Goal: Transaction & Acquisition: Purchase product/service

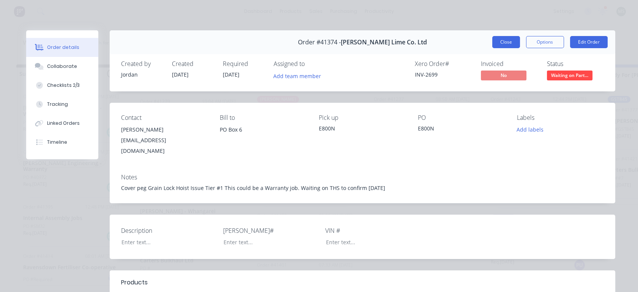
click at [502, 44] on button "Close" at bounding box center [506, 42] width 28 height 12
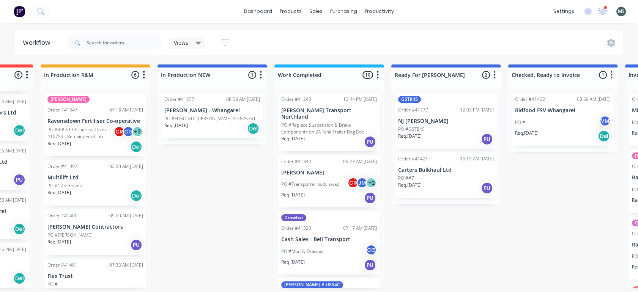
scroll to position [0, 220]
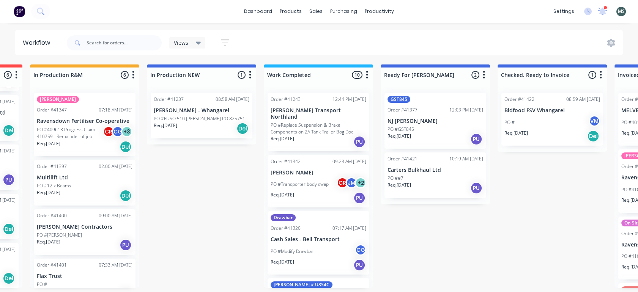
click at [264, 136] on div "Order #41243 12:44 PM 14/08/25 Toops Transport Northland PO #Replace Suspension…" at bounding box center [318, 187] width 109 height 201
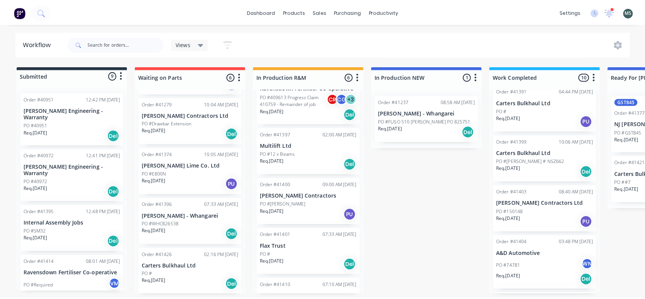
scroll to position [0, 0]
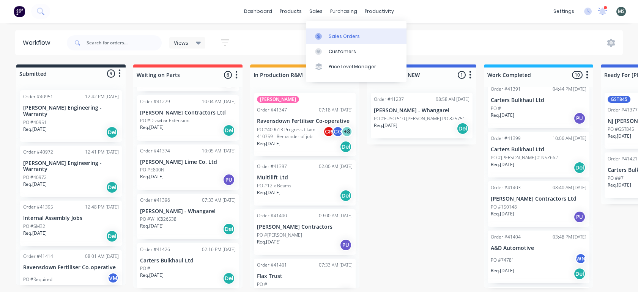
click at [331, 39] on div "Sales Orders" at bounding box center [344, 36] width 31 height 7
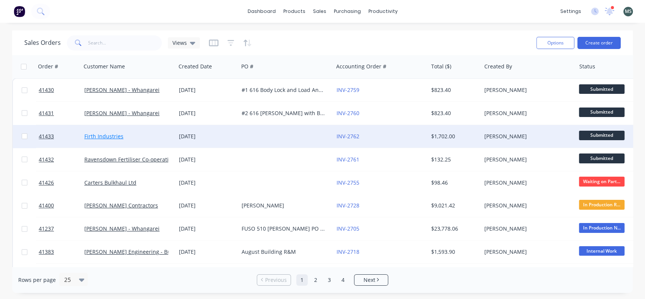
click at [101, 137] on link "Firth Industries" at bounding box center [103, 135] width 39 height 7
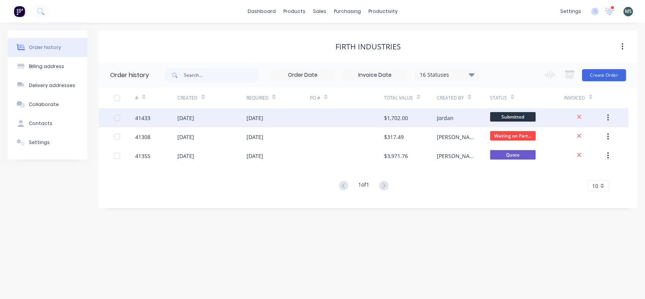
click at [184, 120] on div "[DATE]" at bounding box center [185, 118] width 17 height 8
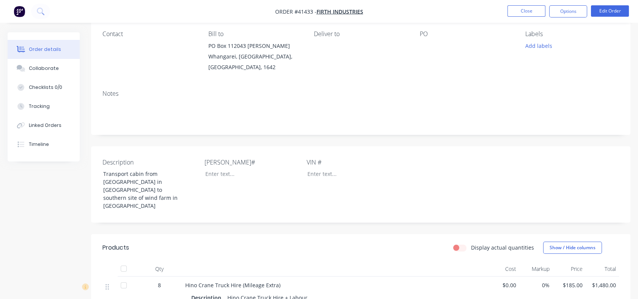
scroll to position [61, 0]
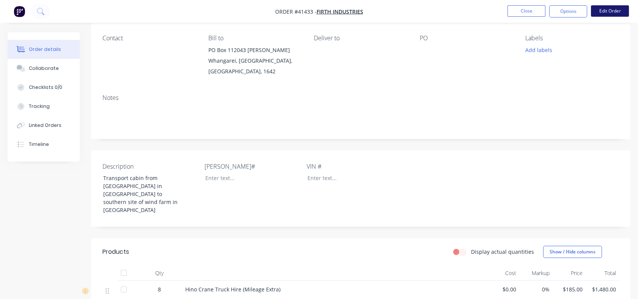
click at [613, 9] on button "Edit Order" at bounding box center [610, 10] width 38 height 11
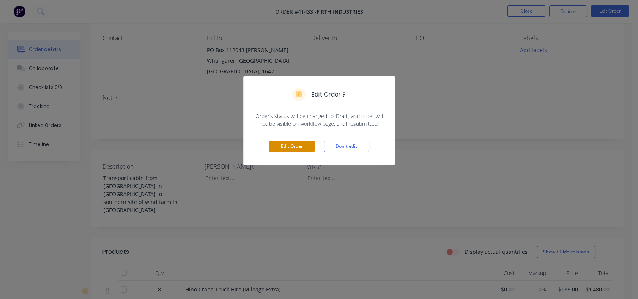
click at [286, 149] on button "Edit Order" at bounding box center [292, 145] width 46 height 11
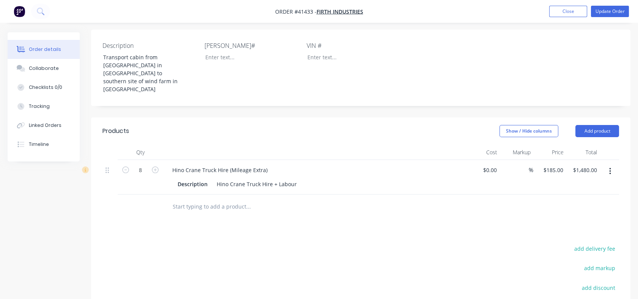
scroll to position [221, 0]
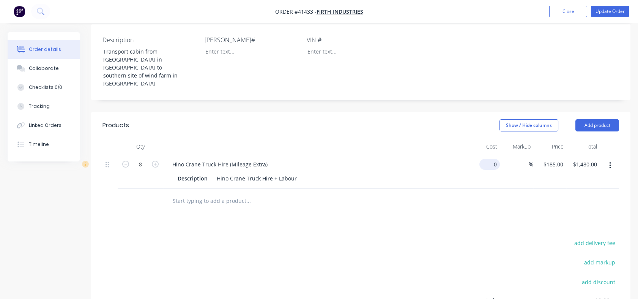
click at [494, 159] on input "0" at bounding box center [490, 164] width 17 height 11
type input "$80.00"
type input "$640.00"
click at [494, 189] on div at bounding box center [360, 201] width 517 height 25
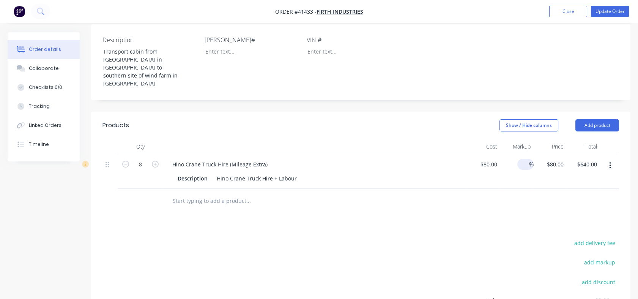
click at [519, 159] on div "%" at bounding box center [525, 164] width 16 height 11
click at [545, 154] on div "80 80" at bounding box center [550, 171] width 33 height 35
type input "185"
type input "131.25"
type input "$185.00"
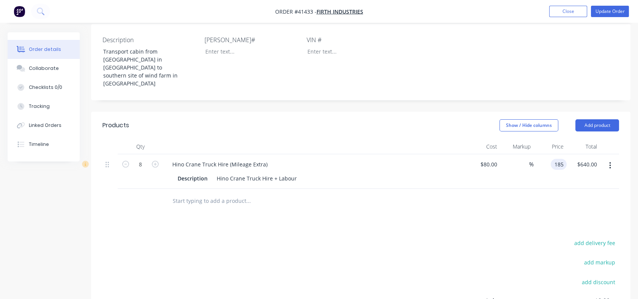
type input "$1,480.00"
click at [508, 189] on div at bounding box center [360, 201] width 517 height 25
click at [127, 159] on button "button" at bounding box center [126, 163] width 10 height 8
type input "7"
type input "$1,295.00"
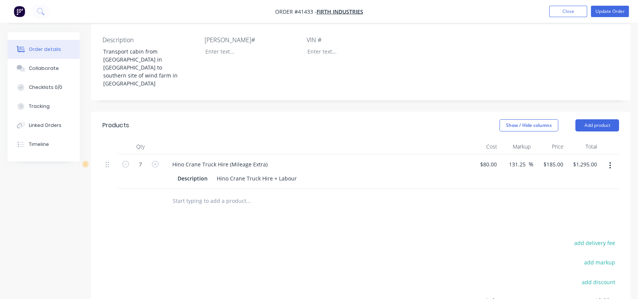
click at [127, 159] on button "button" at bounding box center [126, 163] width 10 height 8
type input "6"
type input "$1,110.00"
click at [140, 179] on div "Products Show / Hide columns Add product Qty Cost Markup Price Total 6 Hino Cra…" at bounding box center [360, 254] width 539 height 284
click at [144, 159] on input "6" at bounding box center [141, 164] width 20 height 11
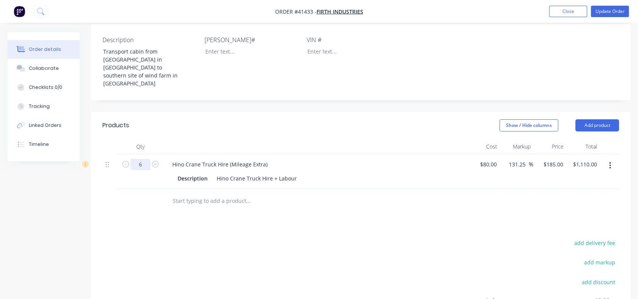
click at [143, 159] on input "6" at bounding box center [141, 164] width 20 height 11
type input "6.5"
type input "$1,202.50"
click at [134, 189] on div at bounding box center [141, 201] width 46 height 25
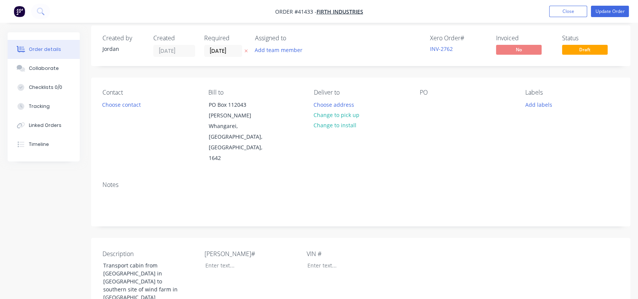
scroll to position [4, 0]
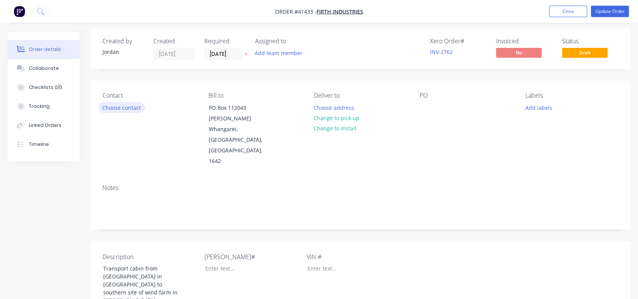
click at [121, 106] on button "Choose contact" at bounding box center [121, 107] width 47 height 10
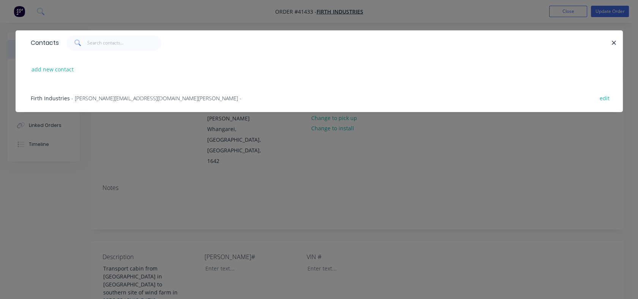
click at [104, 99] on span "- [PERSON_NAME][EMAIL_ADDRESS][DOMAIN_NAME][PERSON_NAME] -" at bounding box center [156, 98] width 170 height 7
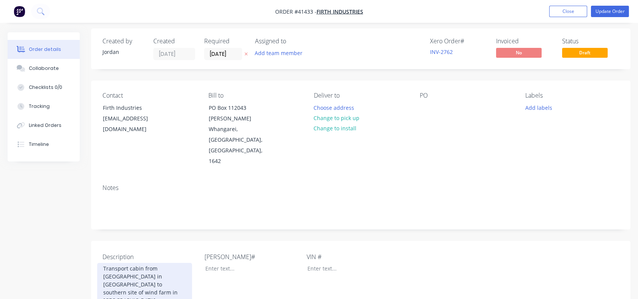
click at [113, 263] on div "Transport cabin from [GEOGRAPHIC_DATA] in [GEOGRAPHIC_DATA] to southern site of…" at bounding box center [144, 284] width 95 height 43
click at [158, 263] on div "Transport cabin from [GEOGRAPHIC_DATA] in [GEOGRAPHIC_DATA] to southern site of…" at bounding box center [144, 284] width 95 height 43
click at [111, 263] on div "Transport cabin from [GEOGRAPHIC_DATA] in [GEOGRAPHIC_DATA] to Southern site of…" at bounding box center [144, 284] width 95 height 43
click at [140, 263] on div "Transport cabin from [GEOGRAPHIC_DATA] in [GEOGRAPHIC_DATA] to Southern site en…" at bounding box center [144, 284] width 95 height 43
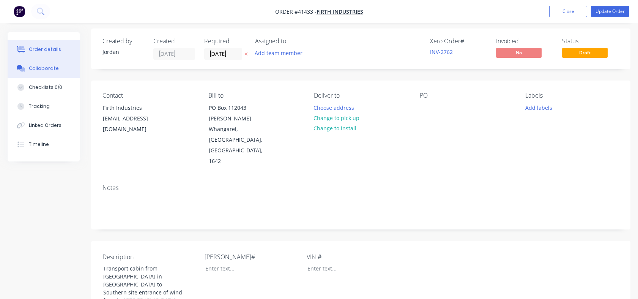
click at [44, 68] on div "Collaborate" at bounding box center [44, 68] width 30 height 7
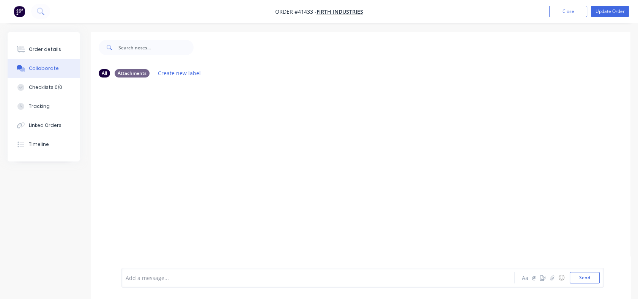
click at [136, 277] on div at bounding box center [303, 278] width 355 height 8
click at [249, 276] on span "contacts for [GEOGRAPHIC_DATA] [GEOGRAPHIC_DATA]" at bounding box center [246, 277] width 138 height 7
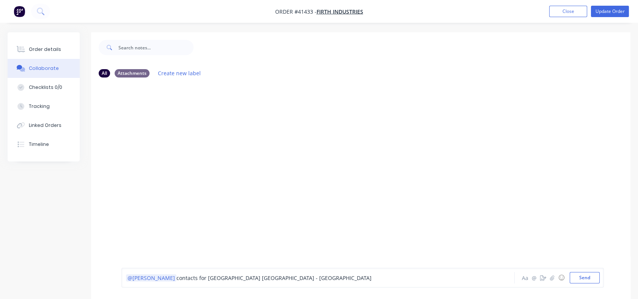
click at [272, 278] on div "@[PERSON_NAME] contacts for [GEOGRAPHIC_DATA] [GEOGRAPHIC_DATA] - [GEOGRAPHIC_D…" at bounding box center [303, 278] width 355 height 8
click at [268, 276] on span "contacts for [GEOGRAPHIC_DATA] [GEOGRAPHIC_DATA] - Aisea [PERSON_NAME]" at bounding box center [277, 277] width 200 height 7
click at [300, 276] on div "@[PERSON_NAME] contacts for [GEOGRAPHIC_DATA] - Aisea ([PERSON_NAME]" at bounding box center [303, 278] width 355 height 8
click at [585, 279] on button "Send" at bounding box center [585, 277] width 30 height 11
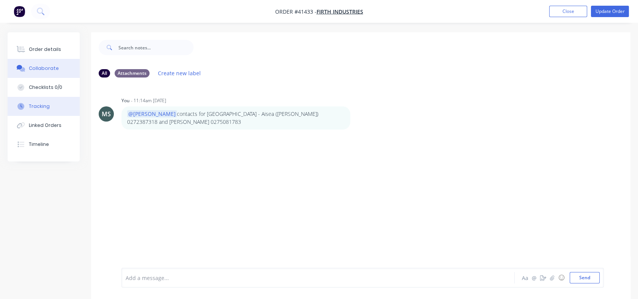
click at [42, 104] on div "Tracking" at bounding box center [39, 106] width 21 height 7
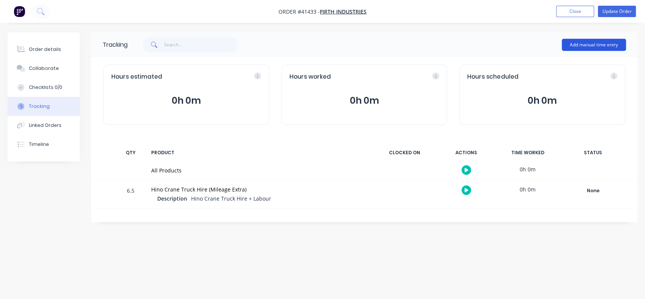
click at [595, 43] on button "Add manual time entry" at bounding box center [593, 45] width 64 height 12
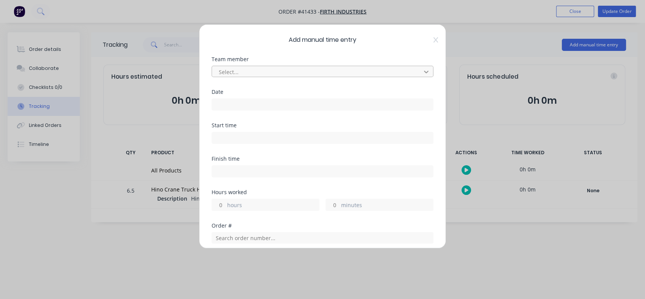
click at [424, 71] on icon at bounding box center [426, 72] width 5 height 3
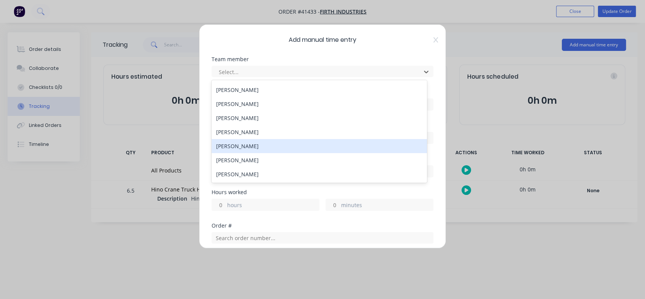
click at [269, 146] on div "[PERSON_NAME]" at bounding box center [318, 146] width 215 height 14
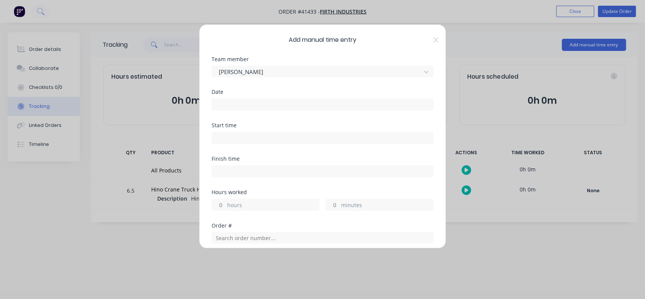
click at [220, 102] on input at bounding box center [322, 104] width 221 height 11
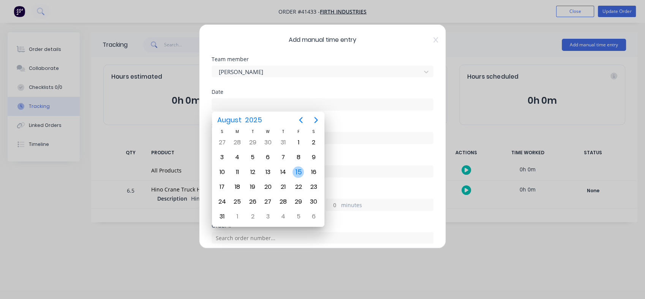
click at [297, 169] on div "15" at bounding box center [297, 171] width 11 height 11
type input "[DATE]"
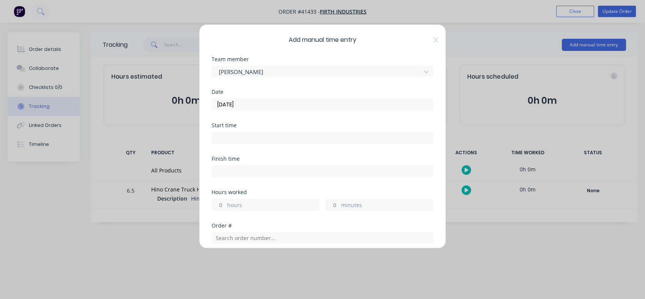
click at [228, 139] on input at bounding box center [322, 137] width 221 height 11
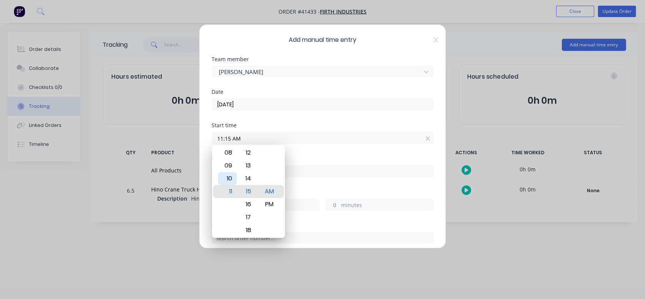
click at [228, 176] on div "10" at bounding box center [227, 178] width 19 height 13
type input "10:15 AM"
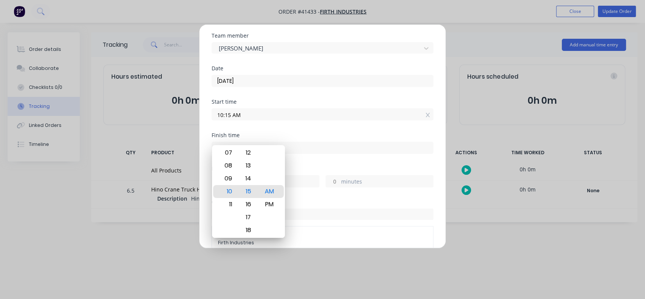
scroll to position [35, 0]
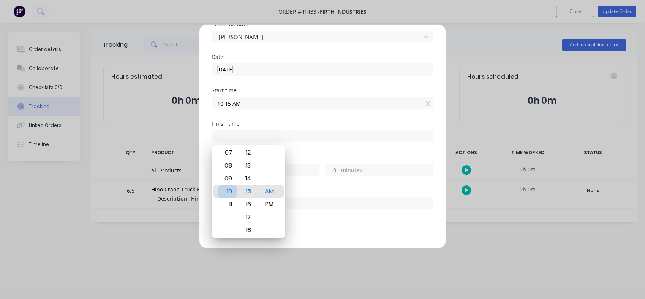
click at [235, 189] on div "10" at bounding box center [227, 191] width 19 height 13
click at [312, 123] on div "Finish time" at bounding box center [322, 123] width 222 height 5
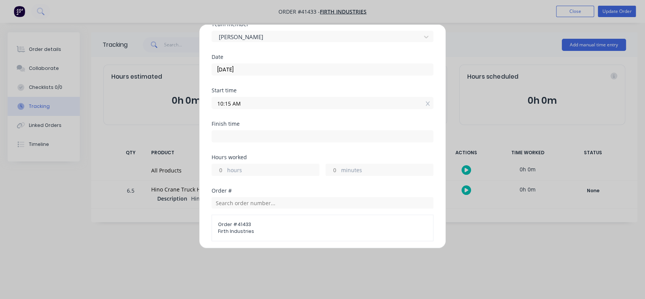
click at [293, 172] on label "hours" at bounding box center [273, 170] width 92 height 9
click at [225, 172] on input "hours" at bounding box center [218, 169] width 13 height 11
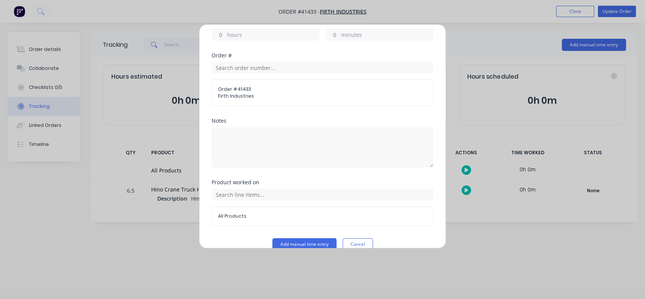
scroll to position [182, 0]
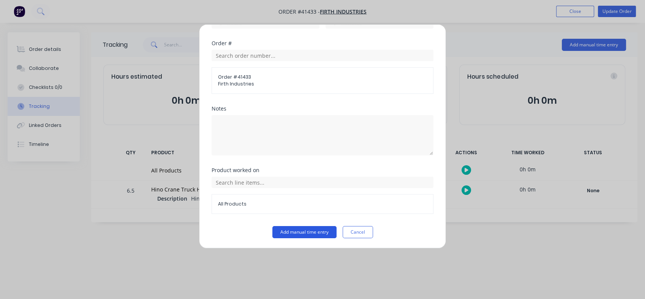
click at [304, 231] on button "Add manual time entry" at bounding box center [304, 232] width 64 height 12
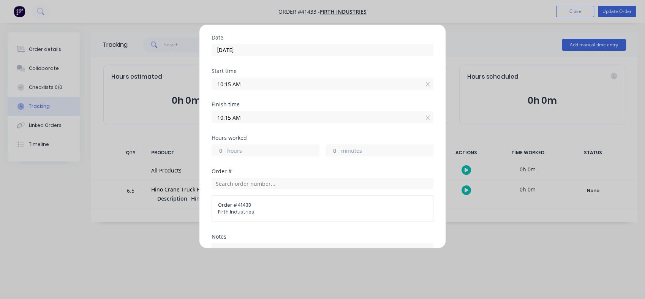
scroll to position [48, 0]
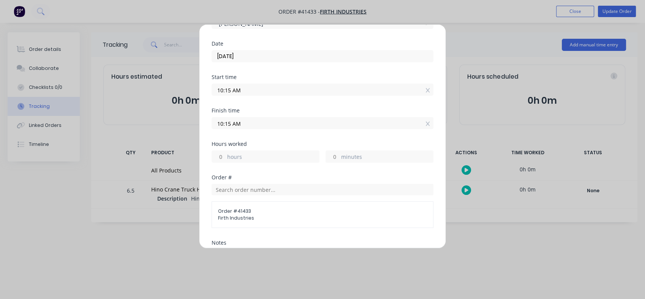
click at [248, 125] on input "10:15 AM" at bounding box center [322, 122] width 221 height 11
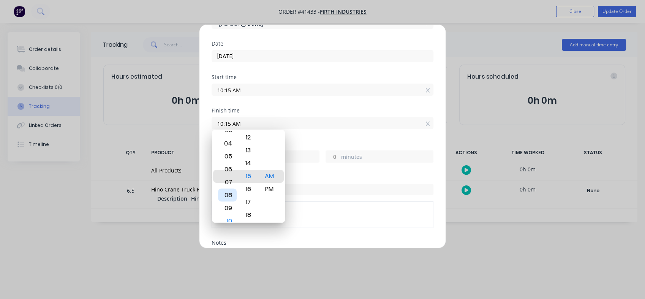
type input "06:15 AM"
type input "-4"
type input "0"
click at [229, 169] on div "05" at bounding box center [227, 163] width 19 height 13
type input "05:15 AM"
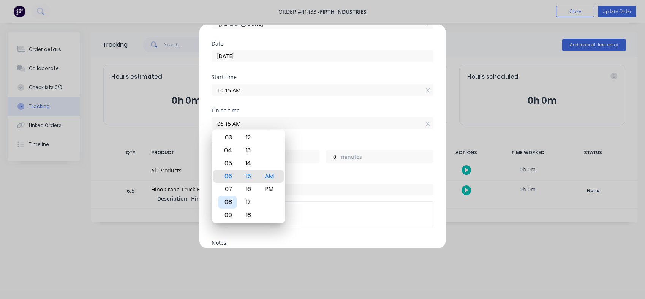
type input "-5"
type input "05:10 AM"
type input "-5"
type input "05:04 AM"
type input "-11"
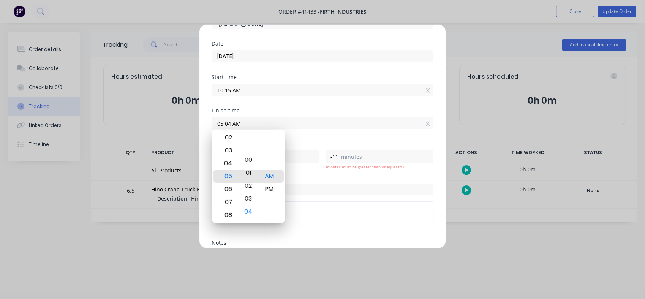
type input "05:01 AM"
type input "-14"
click at [246, 162] on div "00" at bounding box center [248, 163] width 19 height 13
type input "05:00 AM"
type input "-15"
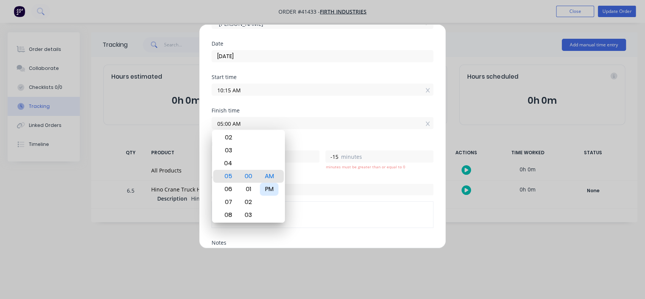
click at [272, 192] on div "PM" at bounding box center [269, 189] width 19 height 13
type input "05:00 PM"
type input "6"
type input "45"
click at [258, 234] on div "Order # Order # 41433 Firth Industries" at bounding box center [322, 207] width 222 height 65
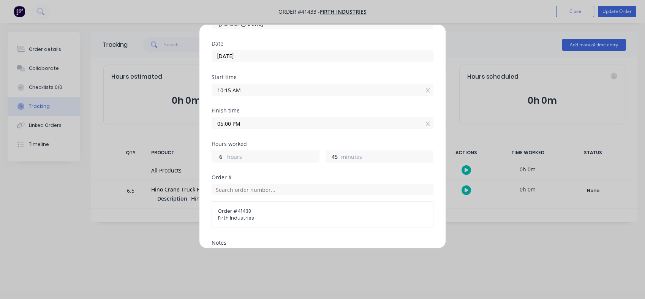
click at [229, 121] on input "05:00 PM" at bounding box center [322, 122] width 221 height 11
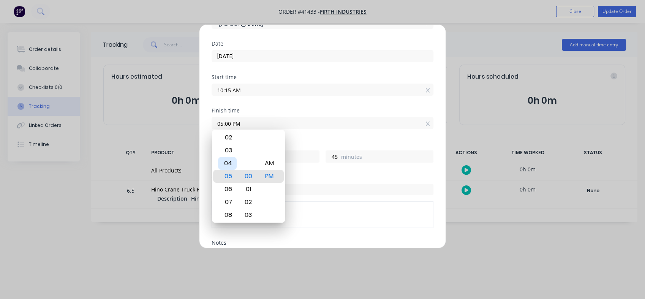
click at [228, 161] on div "04" at bounding box center [227, 163] width 19 height 13
type input "04:00 PM"
type input "5"
type input "04:33 PM"
type input "6"
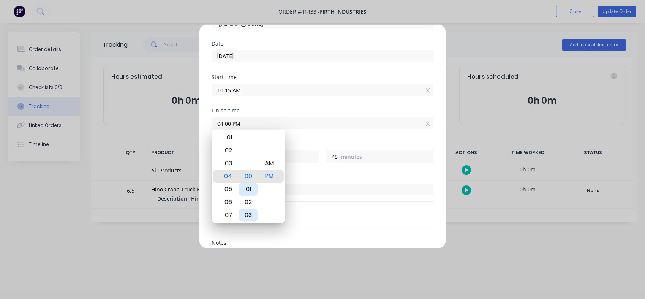
type input "18"
type input "04:46 PM"
type input "31"
click at [247, 164] on div "45" at bounding box center [248, 163] width 19 height 13
type input "04:45 PM"
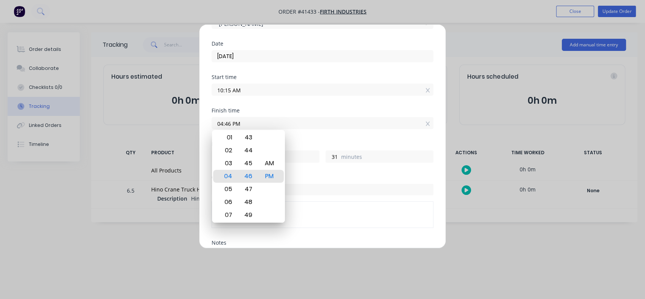
type input "30"
click at [268, 180] on div "PM" at bounding box center [269, 176] width 19 height 13
click at [336, 202] on div "Order # 41433 Firth Industries" at bounding box center [322, 214] width 222 height 27
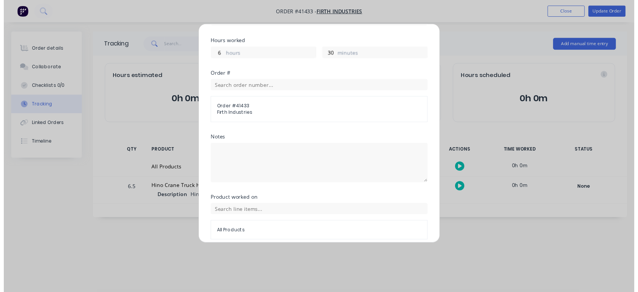
scroll to position [182, 0]
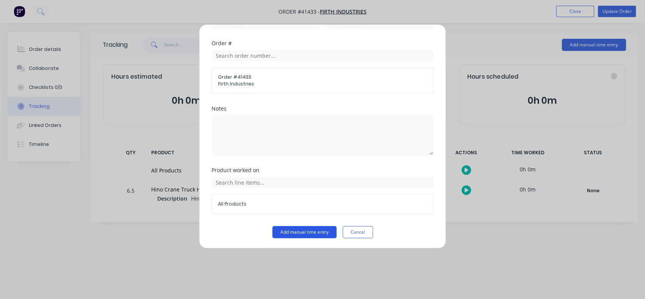
click at [306, 230] on button "Add manual time entry" at bounding box center [304, 232] width 64 height 12
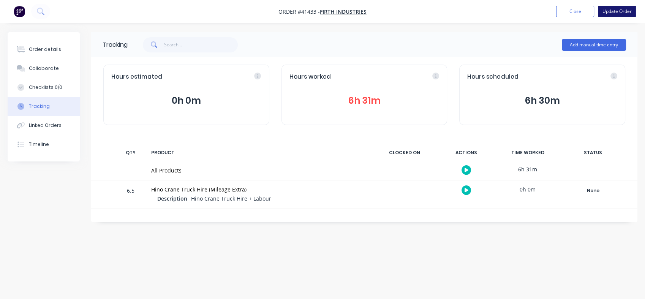
click at [618, 7] on button "Update Order" at bounding box center [616, 11] width 38 height 11
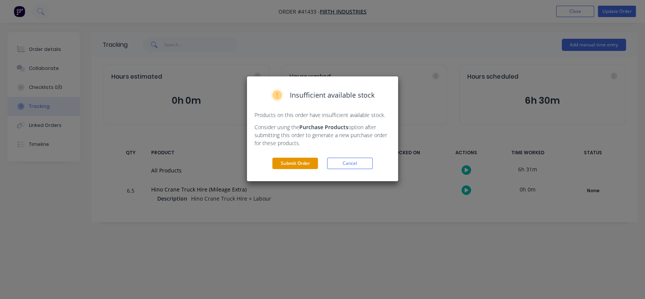
click at [303, 161] on button "Submit Order" at bounding box center [295, 163] width 46 height 11
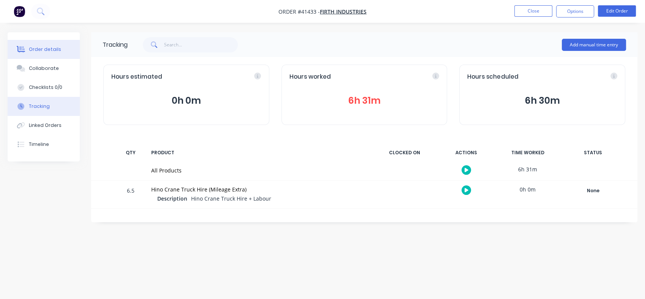
click at [41, 49] on div "Order details" at bounding box center [45, 49] width 32 height 7
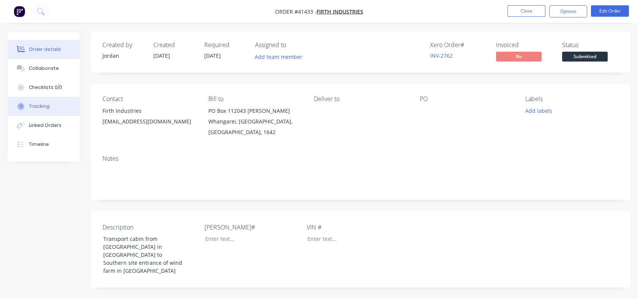
click at [35, 113] on button "Tracking" at bounding box center [44, 106] width 72 height 19
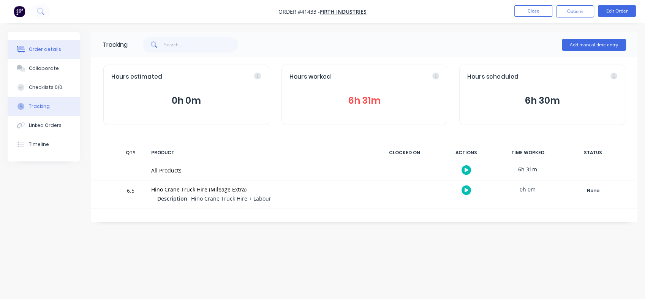
click at [33, 46] on div "Order details" at bounding box center [45, 49] width 32 height 7
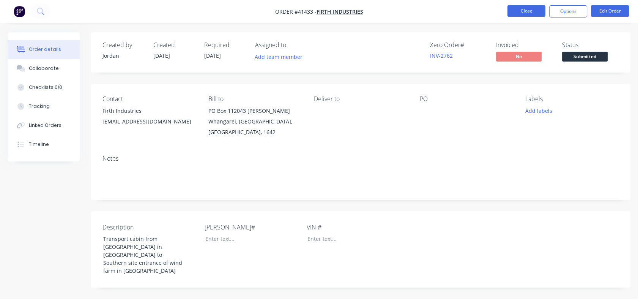
click at [518, 15] on button "Close" at bounding box center [527, 10] width 38 height 11
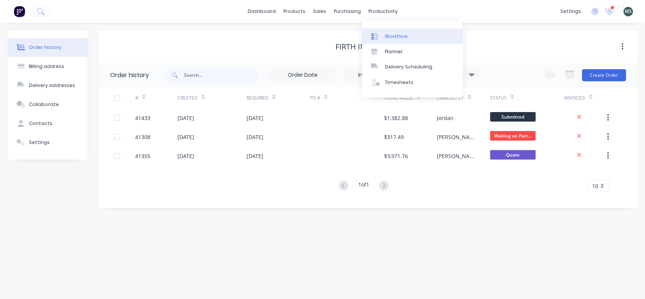
click at [396, 35] on div "Workflow" at bounding box center [396, 36] width 23 height 7
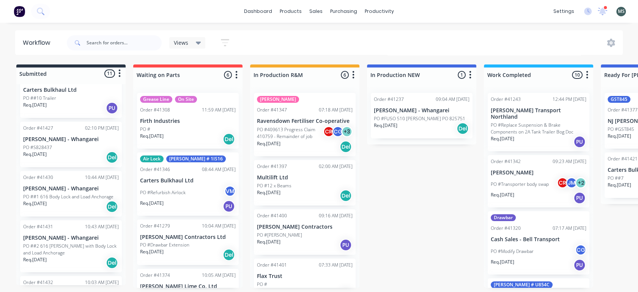
scroll to position [282, 0]
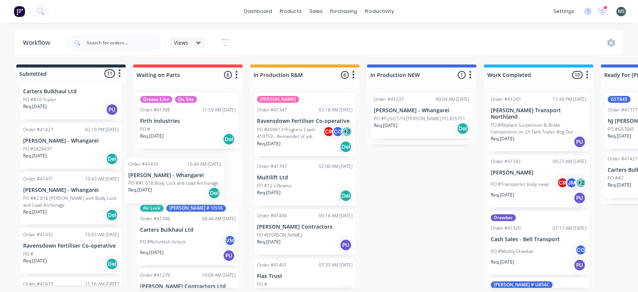
drag, startPoint x: 60, startPoint y: 193, endPoint x: 171, endPoint y: 192, distance: 111.2
click at [171, 192] on div "Submitted 11 Status colour #273444 hex #273444 Save Cancel Summaries Total orde…" at bounding box center [627, 177] width 1266 height 224
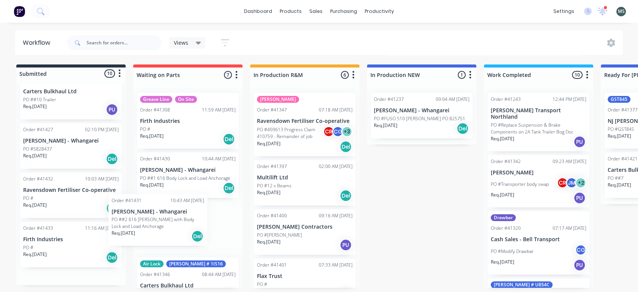
scroll to position [2, 0]
drag, startPoint x: 75, startPoint y: 189, endPoint x: 176, endPoint y: 222, distance: 106.6
click at [176, 222] on div "Submitted 10 Status colour #273444 hex #273444 Save Cancel Summaries Total orde…" at bounding box center [627, 177] width 1266 height 224
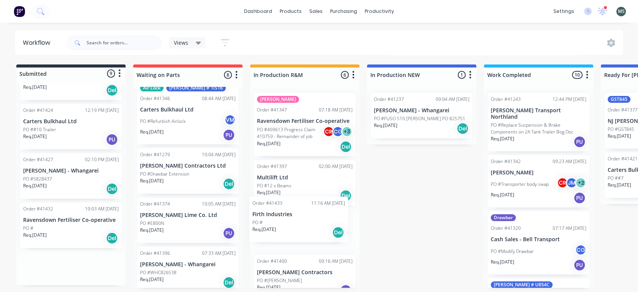
scroll to position [1, 0]
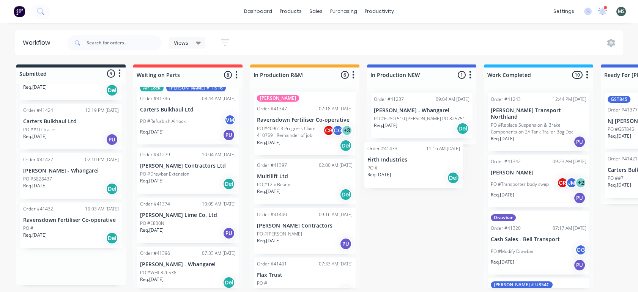
drag, startPoint x: 33, startPoint y: 260, endPoint x: 383, endPoint y: 165, distance: 362.6
click at [383, 165] on div "Submitted 9 Status colour #273444 hex #273444 Save Cancel Summaries Total order…" at bounding box center [627, 177] width 1266 height 224
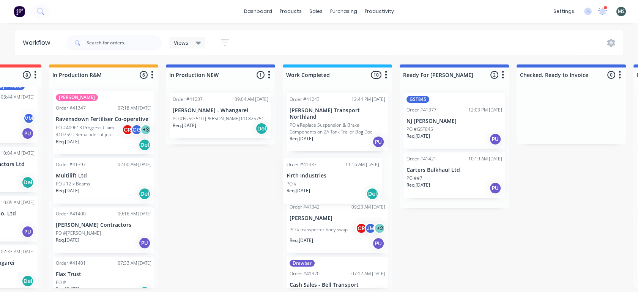
scroll to position [0, 0]
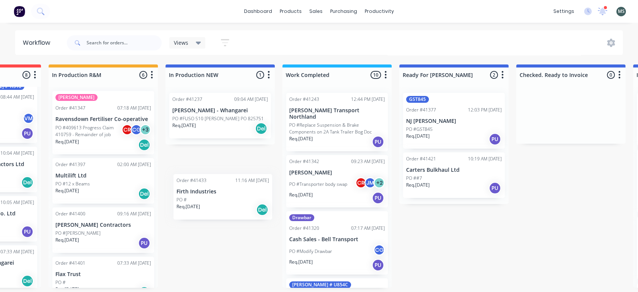
drag, startPoint x: 41, startPoint y: 270, endPoint x: 199, endPoint y: 200, distance: 172.1
click at [199, 200] on div "Submitted 9 Status colour #273444 hex #273444 Save Cancel Summaries Total order…" at bounding box center [426, 177] width 1266 height 224
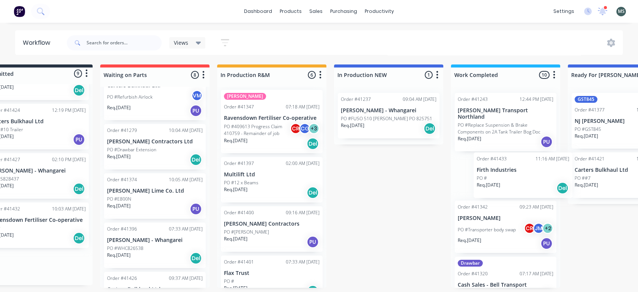
scroll to position [2, 36]
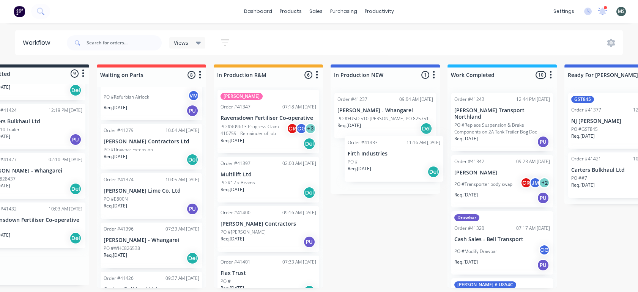
drag, startPoint x: 38, startPoint y: 264, endPoint x: 380, endPoint y: 165, distance: 355.4
click at [380, 165] on div "Submitted 9 Status colour #273444 hex #273444 Save Cancel Summaries Total order…" at bounding box center [591, 177] width 1266 height 224
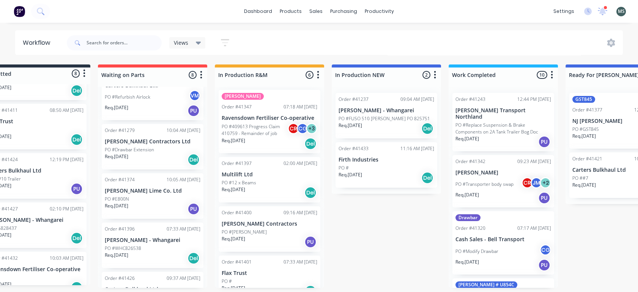
scroll to position [2, 0]
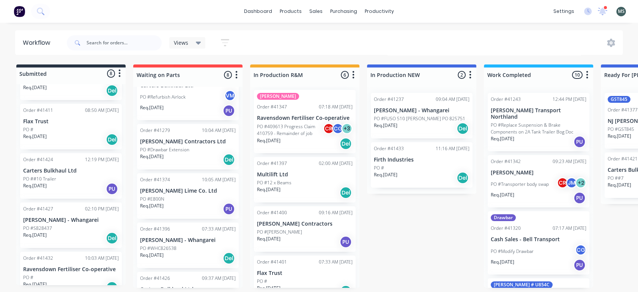
click at [65, 225] on div "PO #S828437" at bounding box center [71, 228] width 96 height 7
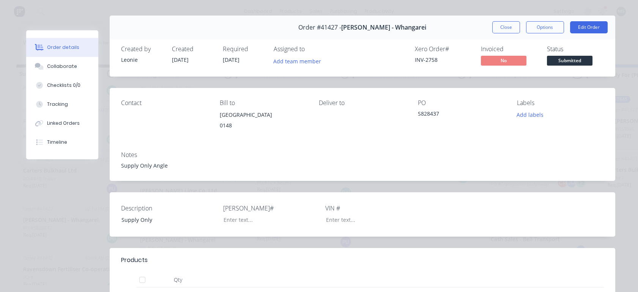
scroll to position [3, 0]
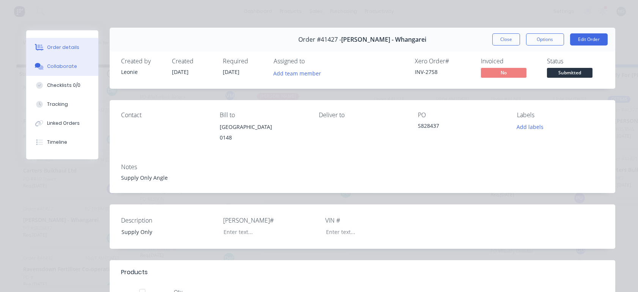
click at [69, 72] on button "Collaborate" at bounding box center [62, 66] width 72 height 19
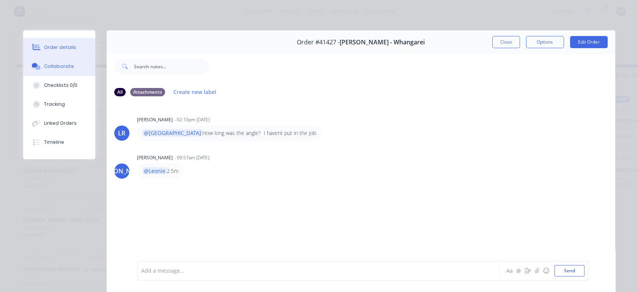
click at [59, 46] on div "Order details" at bounding box center [60, 47] width 32 height 7
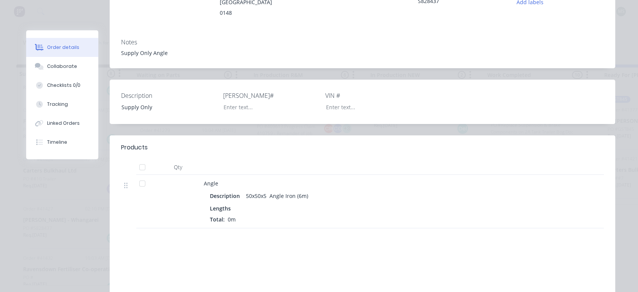
scroll to position [143, 0]
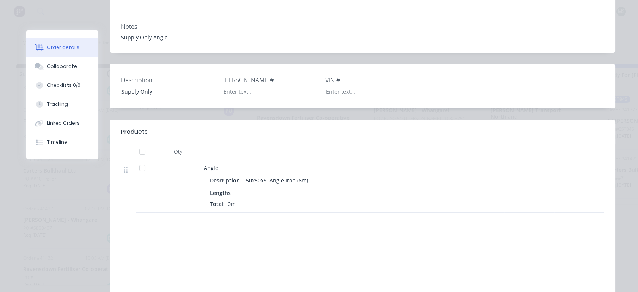
click at [631, 191] on div "Order details Collaborate Checklists 0/0 Tracking Linked Orders Timeline Order …" at bounding box center [319, 146] width 638 height 292
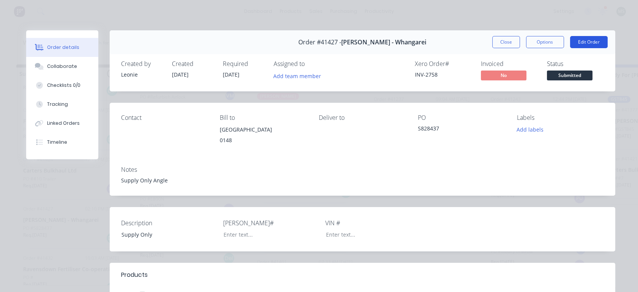
click at [576, 42] on button "Edit Order" at bounding box center [589, 42] width 38 height 12
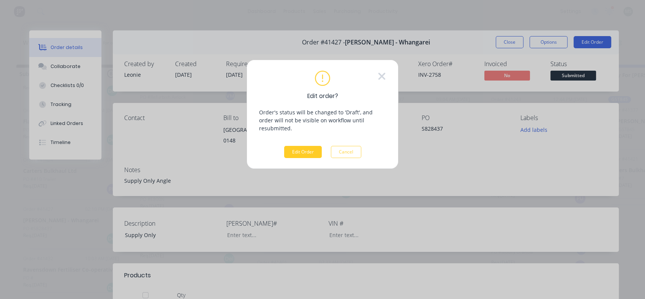
click at [295, 146] on button "Edit Order" at bounding box center [303, 152] width 38 height 12
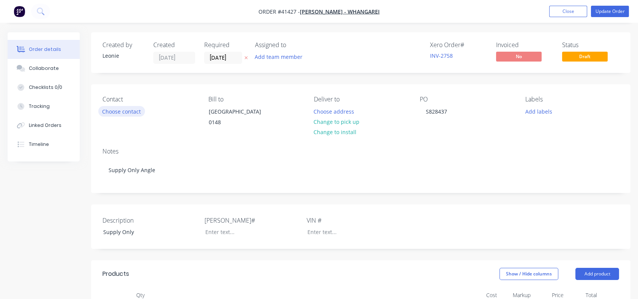
click at [109, 112] on button "Choose contact" at bounding box center [121, 111] width 47 height 10
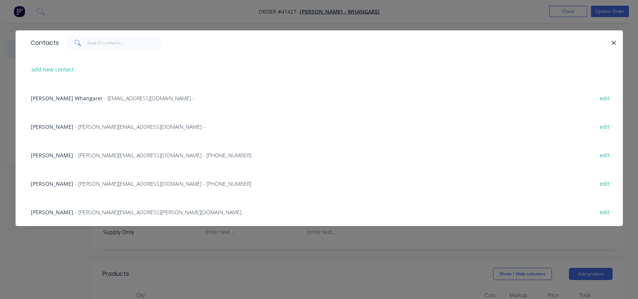
click at [104, 100] on span "- [EMAIL_ADDRESS][DOMAIN_NAME] -" at bounding box center [149, 98] width 90 height 7
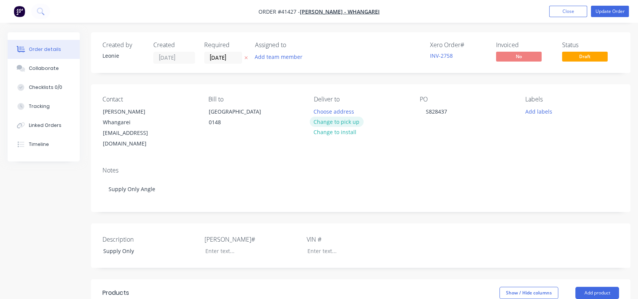
click at [330, 122] on button "Change to pick up" at bounding box center [337, 122] width 54 height 10
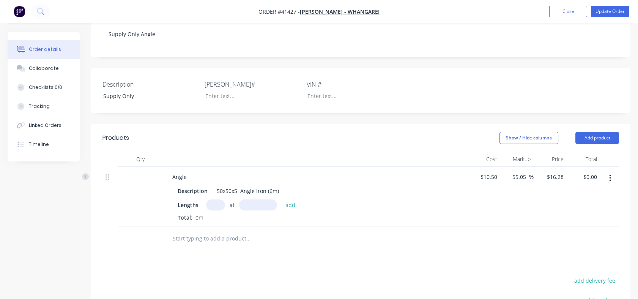
scroll to position [162, 0]
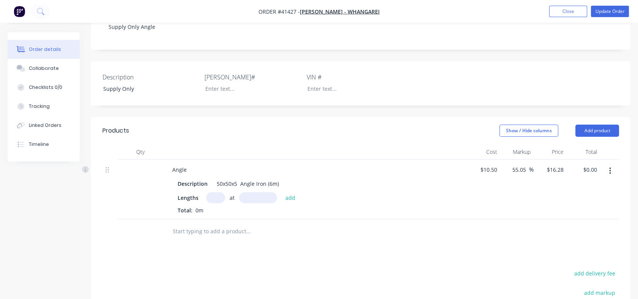
click at [217, 192] on input "text" at bounding box center [215, 197] width 19 height 11
type input "1"
click at [246, 192] on input "text" at bounding box center [258, 197] width 38 height 11
type input "2500mm"
click at [287, 192] on button "add" at bounding box center [291, 197] width 18 height 10
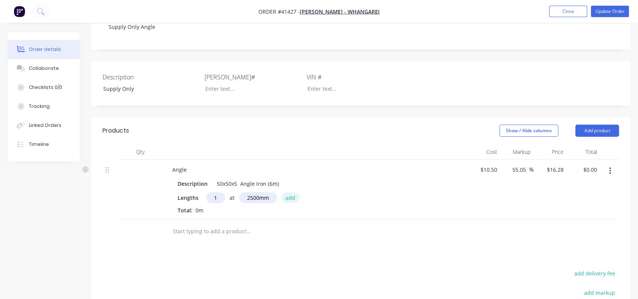
type input "$40.70"
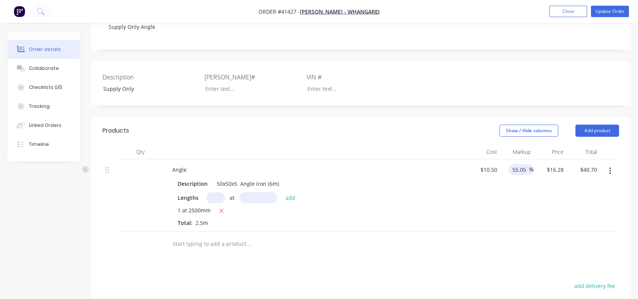
click at [519, 164] on input "55.05" at bounding box center [520, 169] width 17 height 11
click at [512, 164] on input "55.05" at bounding box center [520, 169] width 17 height 11
drag, startPoint x: 512, startPoint y: 159, endPoint x: 533, endPoint y: 158, distance: 20.1
click at [533, 164] on div "55.05 55.05 %" at bounding box center [521, 169] width 25 height 11
type input "q"
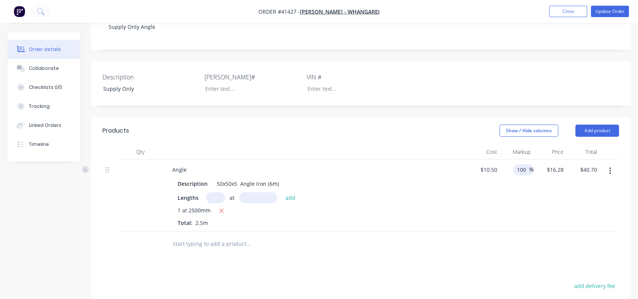
type input "100"
type input "$21.00"
type input "$52.50"
click at [518, 197] on div "100 100 %" at bounding box center [516, 195] width 33 height 72
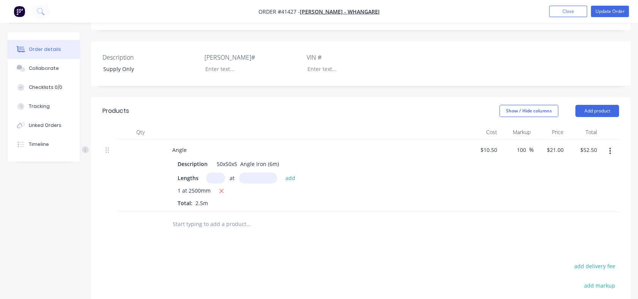
scroll to position [181, 0]
click at [516, 145] on div "100 100" at bounding box center [522, 150] width 13 height 11
click at [517, 145] on input "100" at bounding box center [522, 150] width 13 height 11
drag, startPoint x: 517, startPoint y: 140, endPoint x: 528, endPoint y: 142, distance: 11.2
click at [528, 145] on input "100" at bounding box center [522, 150] width 13 height 11
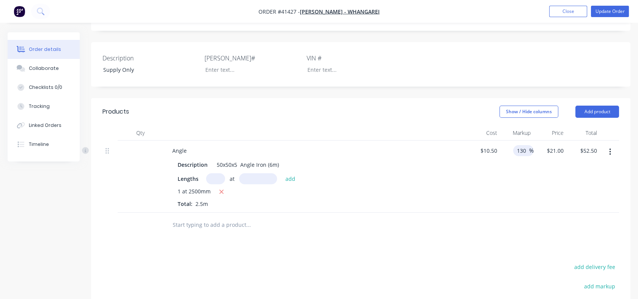
type input "130"
type input "$24.15"
type input "$60.38"
click at [517, 189] on div "130 130 %" at bounding box center [516, 176] width 33 height 72
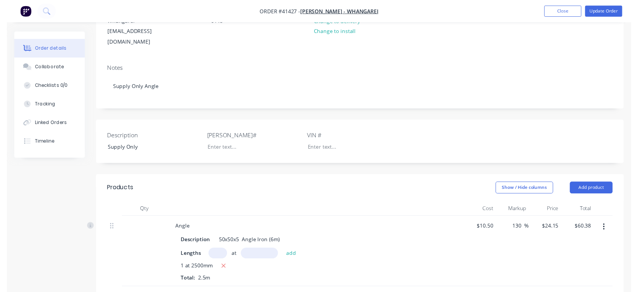
scroll to position [0, 0]
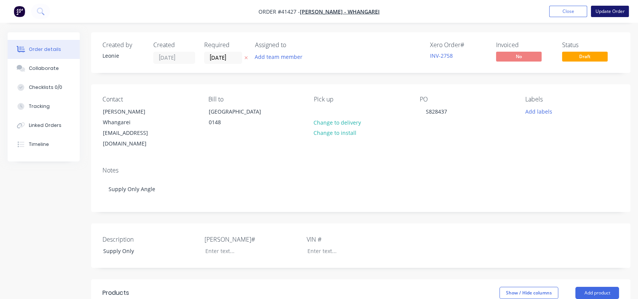
click at [609, 9] on button "Update Order" at bounding box center [610, 11] width 38 height 11
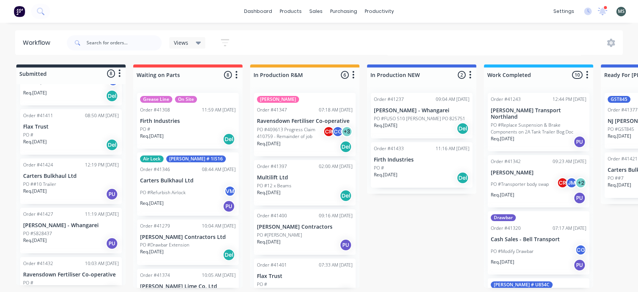
scroll to position [203, 0]
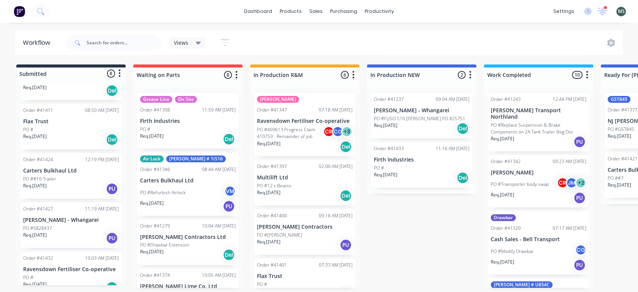
click at [70, 225] on div "PO #S828437" at bounding box center [71, 228] width 96 height 7
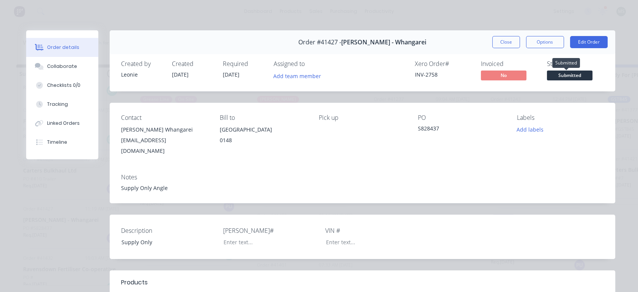
click at [568, 74] on span "Submitted" at bounding box center [570, 75] width 46 height 9
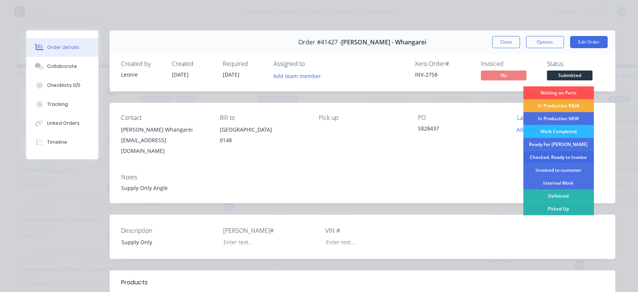
click at [551, 156] on div "Checked. Ready to Invoice" at bounding box center [558, 157] width 71 height 13
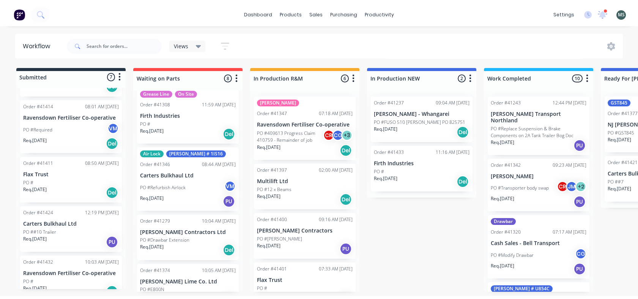
scroll to position [25, 0]
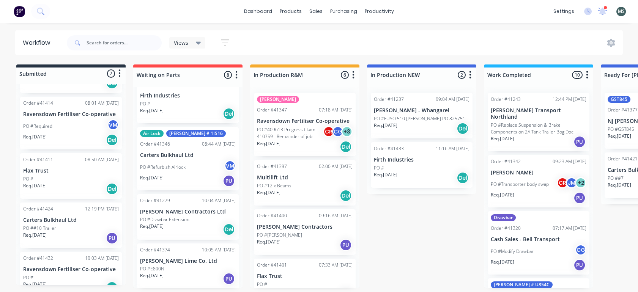
click at [68, 156] on div "Order #41411 08:50 AM [DATE]" at bounding box center [71, 159] width 96 height 7
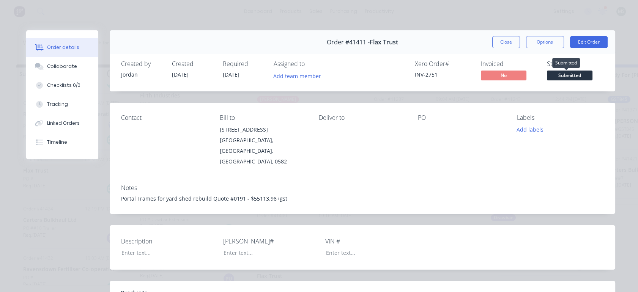
click at [581, 77] on span "Submitted" at bounding box center [570, 75] width 46 height 9
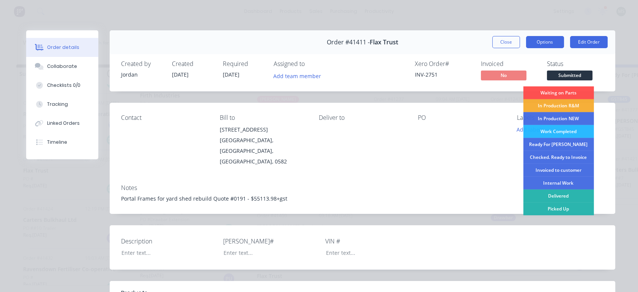
click at [550, 43] on button "Options" at bounding box center [545, 42] width 38 height 12
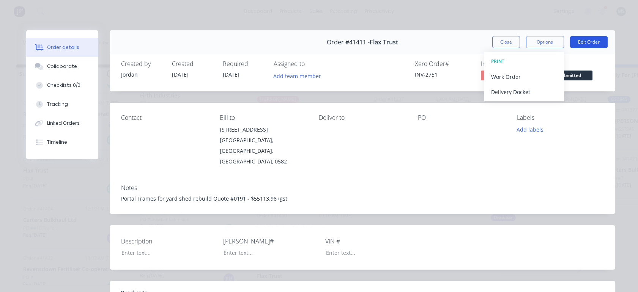
click at [589, 43] on button "Edit Order" at bounding box center [589, 42] width 38 height 12
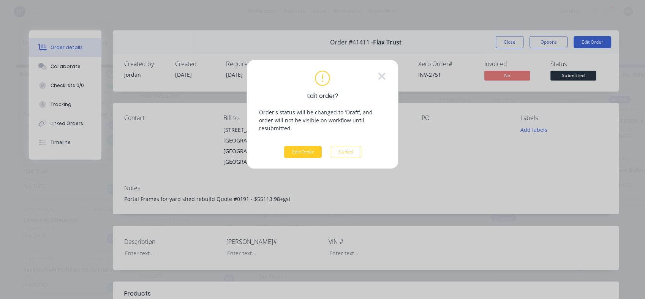
click at [292, 146] on button "Edit Order" at bounding box center [303, 152] width 38 height 12
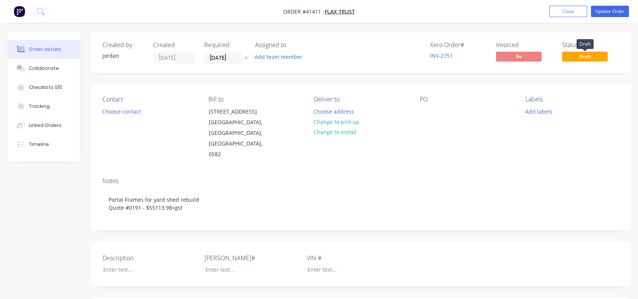
click at [579, 59] on span "Draft" at bounding box center [585, 56] width 46 height 9
click at [574, 52] on span "Draft" at bounding box center [585, 56] width 46 height 9
click at [572, 16] on button "Close" at bounding box center [568, 11] width 38 height 11
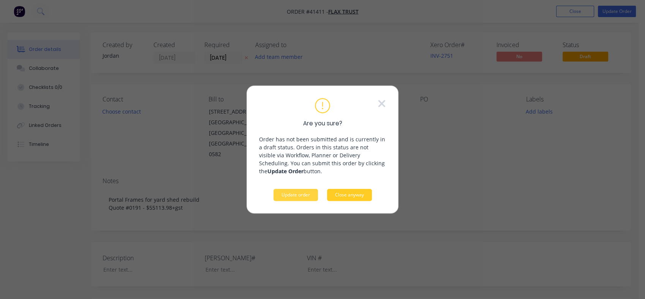
click at [351, 195] on button "Close anyway" at bounding box center [349, 195] width 45 height 12
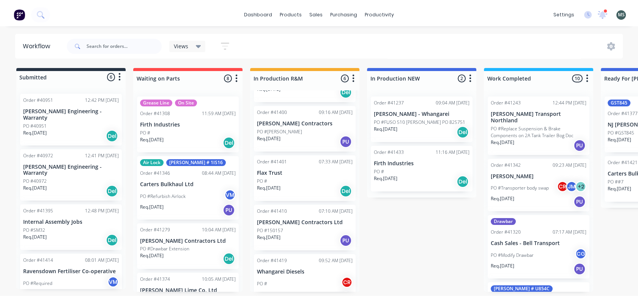
scroll to position [121, 0]
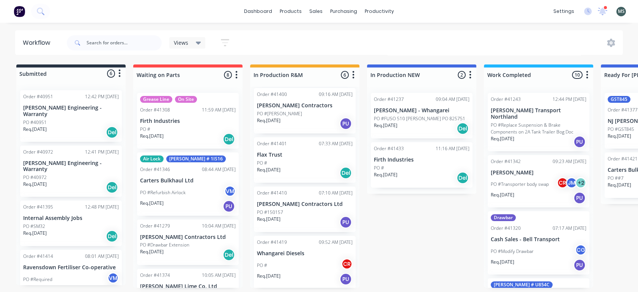
click at [284, 256] on p "Whangarei Diesels" at bounding box center [305, 254] width 96 height 6
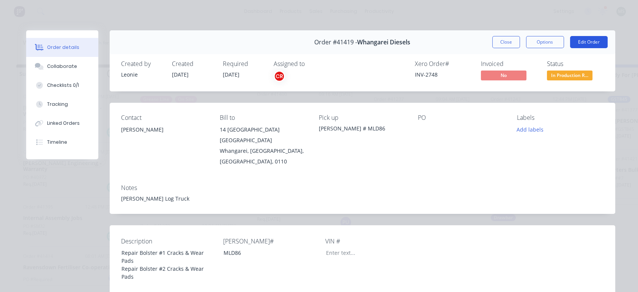
click at [583, 44] on button "Edit Order" at bounding box center [589, 42] width 38 height 12
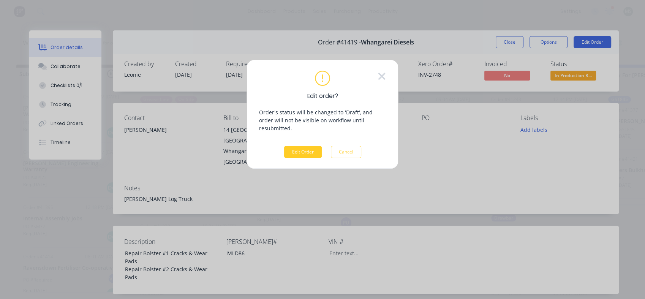
click at [295, 146] on button "Edit Order" at bounding box center [303, 152] width 38 height 12
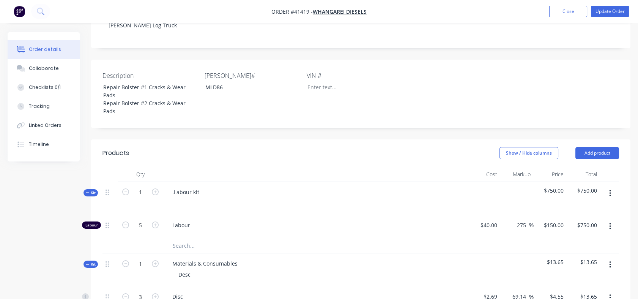
scroll to position [264, 0]
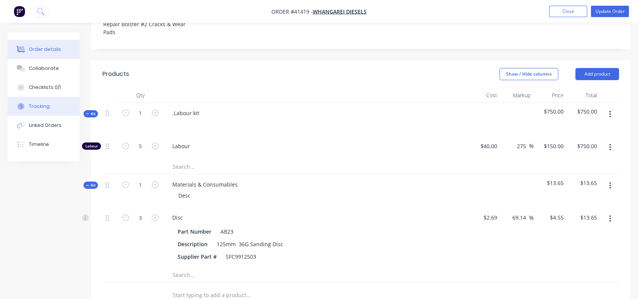
click at [45, 108] on div "Tracking" at bounding box center [39, 106] width 21 height 7
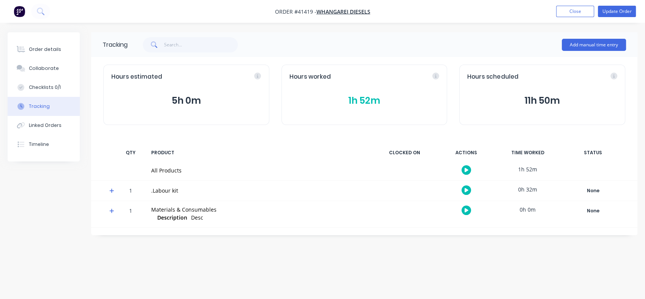
click at [45, 108] on div "Tracking" at bounding box center [39, 106] width 21 height 7
click at [39, 251] on div "Order details Collaborate Checklists 0/1 Tracking Linked Orders Timeline Order …" at bounding box center [322, 149] width 645 height 299
click at [580, 10] on button "Close" at bounding box center [575, 11] width 38 height 11
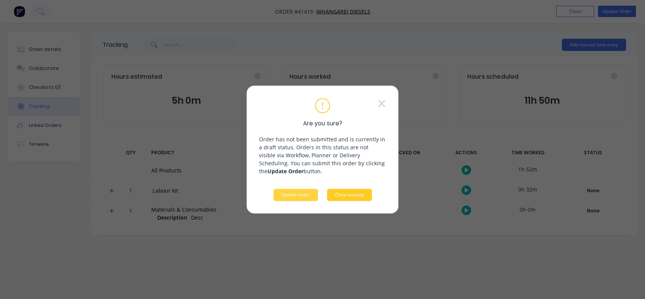
click at [341, 195] on button "Close anyway" at bounding box center [349, 195] width 45 height 12
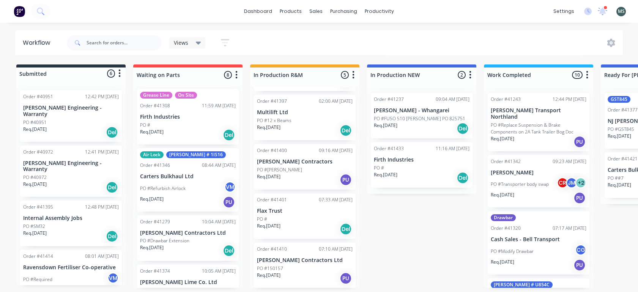
click at [238, 160] on div "Grease Line On Site Order #41308 11:59 AM [DATE] Firth Industries PO # Req. [DA…" at bounding box center [187, 187] width 109 height 201
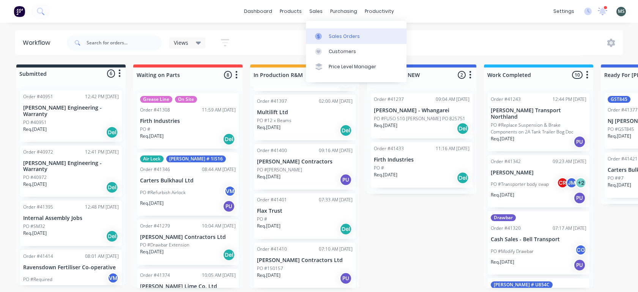
click at [333, 38] on div "Sales Orders" at bounding box center [344, 36] width 31 height 7
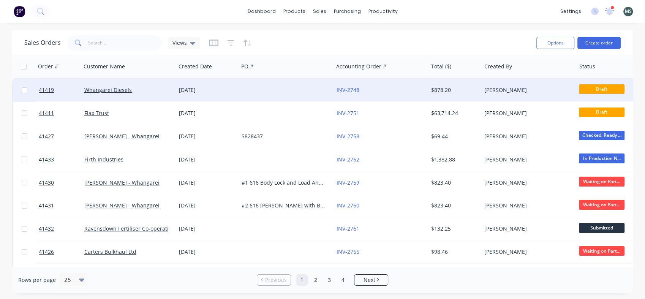
click at [600, 90] on span "Draft" at bounding box center [601, 88] width 46 height 9
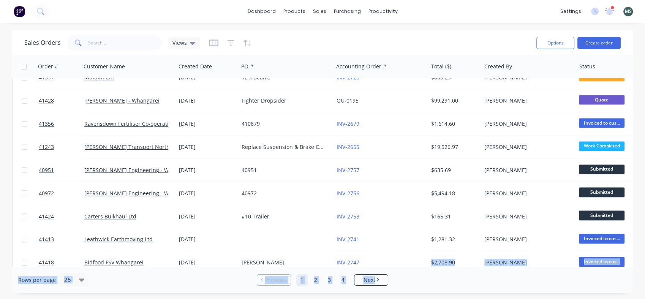
drag, startPoint x: 405, startPoint y: 266, endPoint x: 380, endPoint y: 262, distance: 26.1
click at [380, 262] on div "Sales Orders Views Options Create order Order # Customer Name Created Date PO #…" at bounding box center [322, 161] width 620 height 262
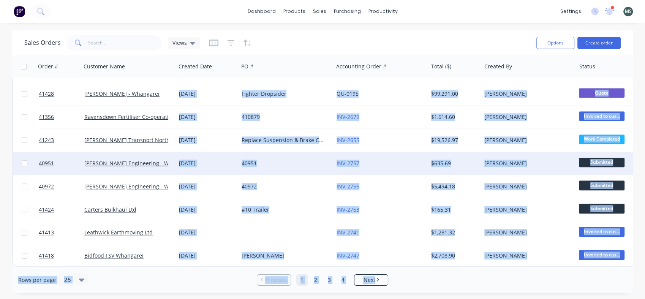
click at [375, 163] on div "INV-2757" at bounding box center [380, 163] width 95 height 23
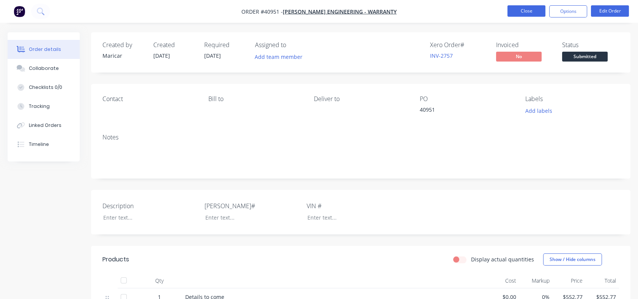
click at [516, 12] on button "Close" at bounding box center [527, 10] width 38 height 11
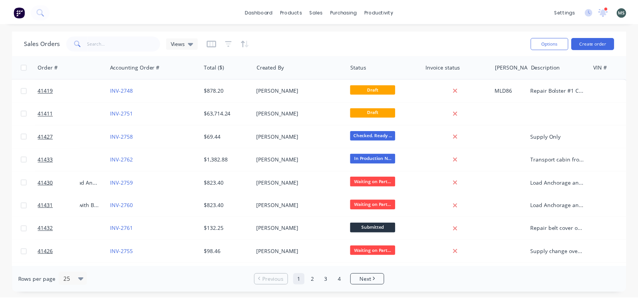
scroll to position [0, 226]
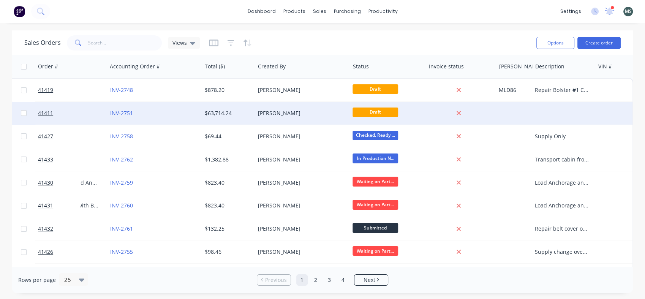
click at [340, 110] on div "[PERSON_NAME]" at bounding box center [300, 113] width 84 height 8
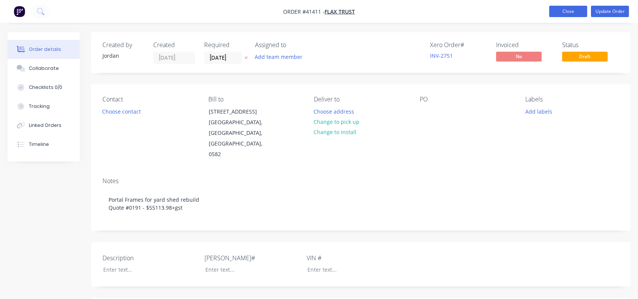
click at [572, 12] on button "Close" at bounding box center [568, 11] width 38 height 11
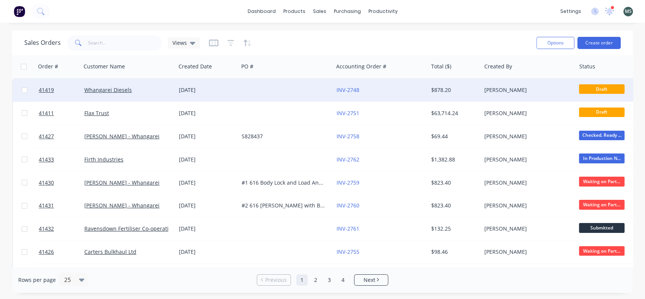
click at [583, 91] on span "Draft" at bounding box center [601, 88] width 46 height 9
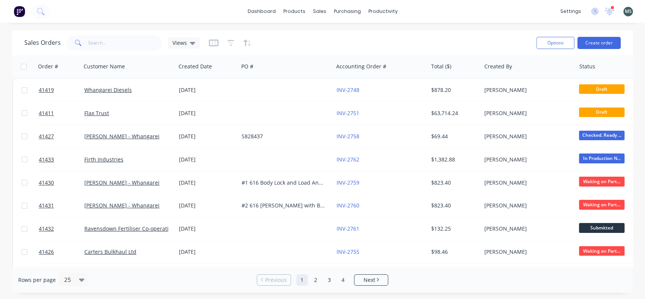
click at [588, 69] on div at bounding box center [612, 66] width 66 height 15
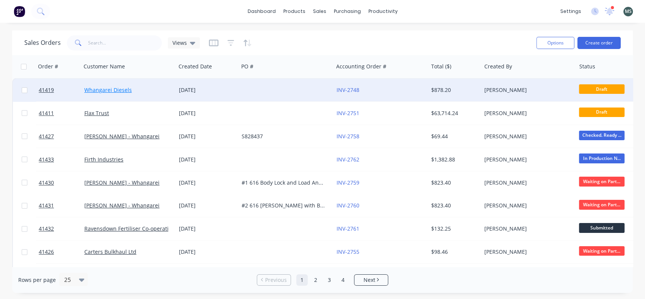
click at [113, 90] on link "Whangarei Diesels" at bounding box center [107, 89] width 47 height 7
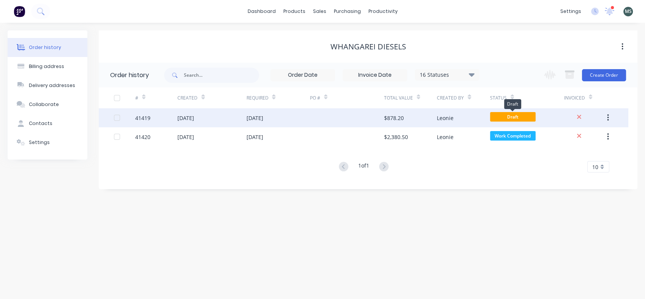
click at [509, 116] on span "Draft" at bounding box center [513, 116] width 46 height 9
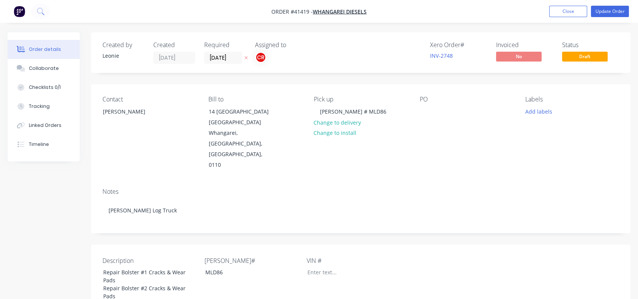
click at [580, 57] on span "Draft" at bounding box center [585, 56] width 46 height 9
click at [570, 13] on button "Close" at bounding box center [568, 11] width 38 height 11
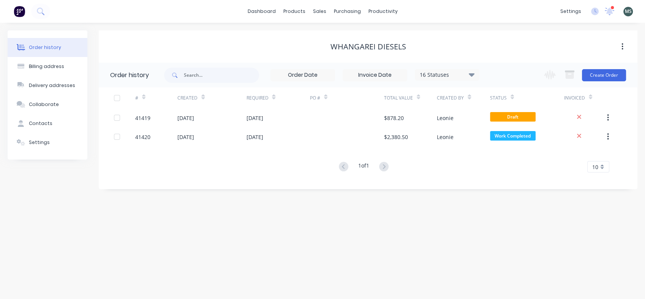
click at [308, 275] on div "Order history Billing address Delivery addresses Collaborate Contacts Settings …" at bounding box center [322, 161] width 645 height 276
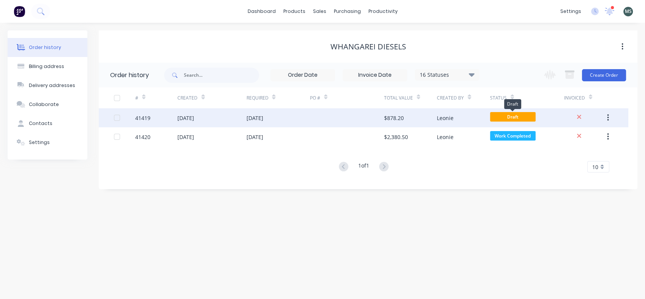
click at [511, 115] on span "Draft" at bounding box center [513, 116] width 46 height 9
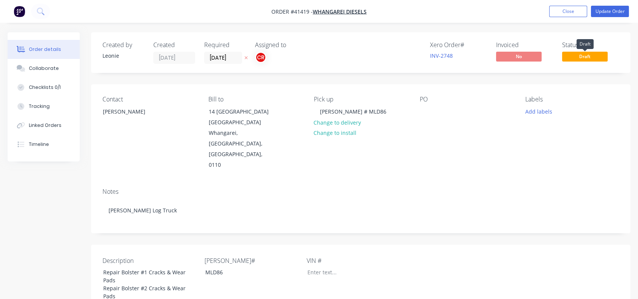
click at [580, 52] on span "Draft" at bounding box center [585, 56] width 46 height 9
click at [572, 46] on div "Status" at bounding box center [590, 44] width 57 height 7
click at [558, 7] on button "Close" at bounding box center [568, 11] width 38 height 11
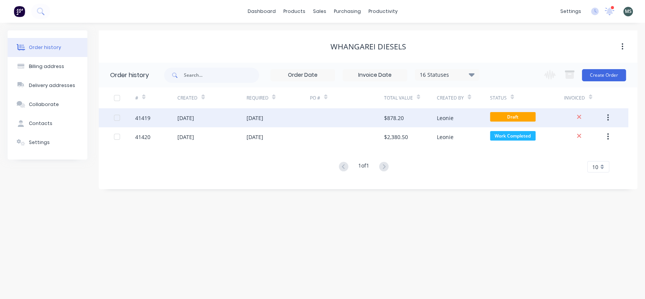
click at [118, 121] on div at bounding box center [124, 117] width 21 height 19
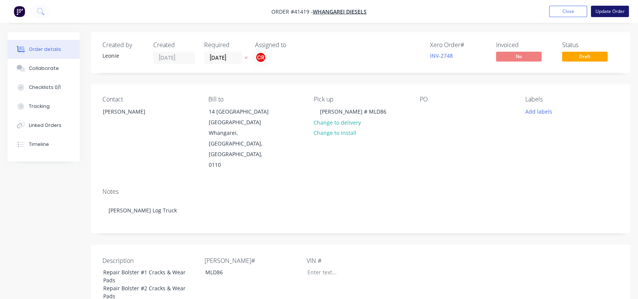
click at [601, 13] on button "Update Order" at bounding box center [610, 11] width 38 height 11
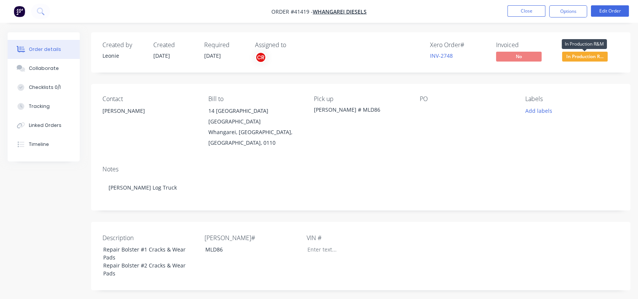
click at [576, 56] on span "In Production R..." at bounding box center [585, 56] width 46 height 9
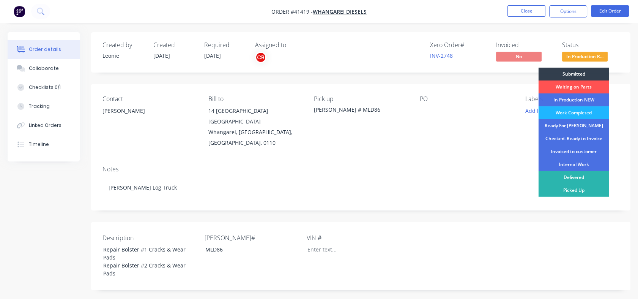
click at [561, 111] on div "Work Completed" at bounding box center [574, 112] width 71 height 13
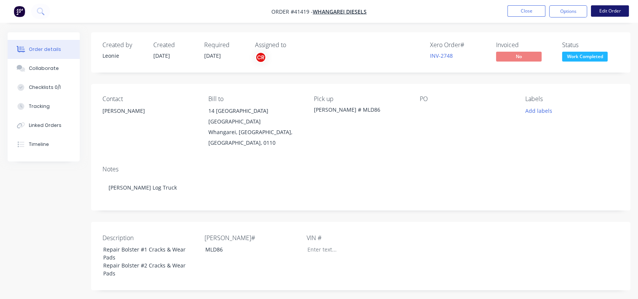
click at [599, 12] on button "Edit Order" at bounding box center [610, 10] width 38 height 11
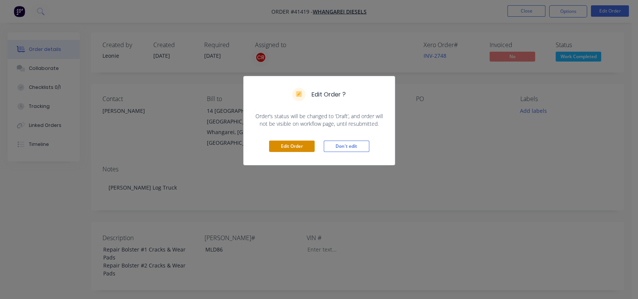
click at [293, 148] on button "Edit Order" at bounding box center [292, 145] width 46 height 11
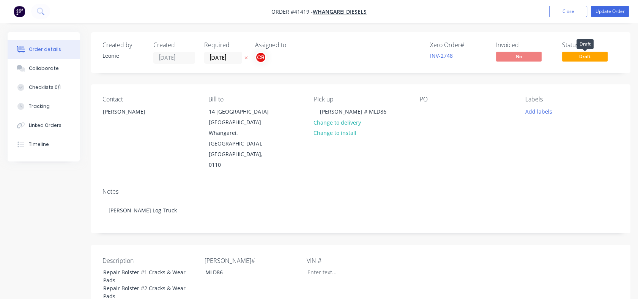
click at [578, 58] on span "Draft" at bounding box center [585, 56] width 46 height 9
click at [589, 53] on span "Draft" at bounding box center [585, 56] width 46 height 9
click at [610, 6] on button "Update Order" at bounding box center [610, 11] width 38 height 11
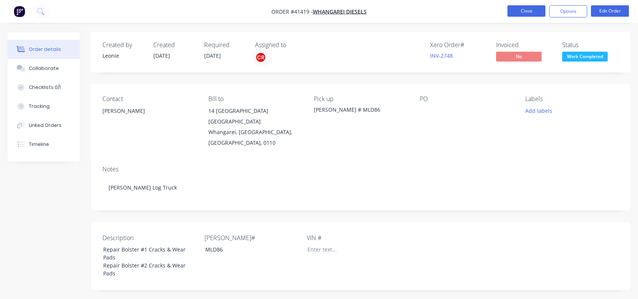
click at [521, 16] on button "Close" at bounding box center [527, 10] width 38 height 11
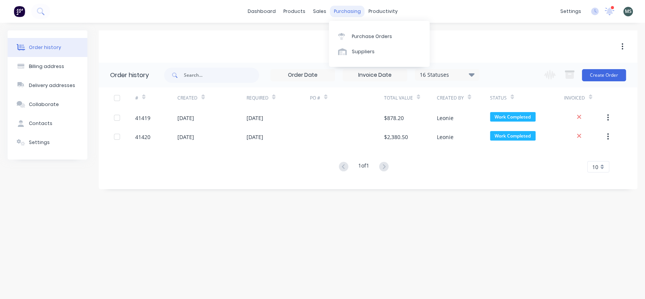
click at [340, 10] on div "purchasing" at bounding box center [347, 11] width 35 height 11
click at [315, 9] on div "sales" at bounding box center [319, 11] width 21 height 11
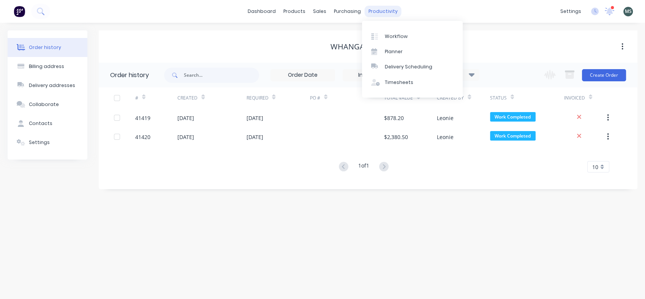
click at [381, 8] on div "productivity" at bounding box center [382, 11] width 37 height 11
click at [388, 36] on div "Workflow" at bounding box center [396, 36] width 23 height 7
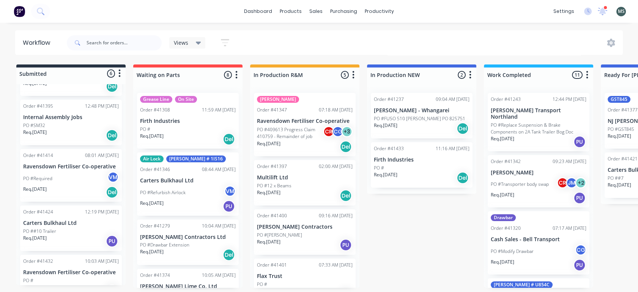
scroll to position [104, 0]
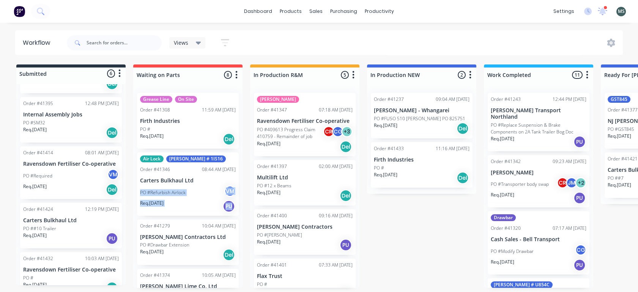
drag, startPoint x: 243, startPoint y: 177, endPoint x: 244, endPoint y: 210, distance: 32.3
click at [244, 210] on div "Submitted 6 Status colour #273444 hex #273444 Save Cancel Summaries Total order…" at bounding box center [627, 177] width 1266 height 224
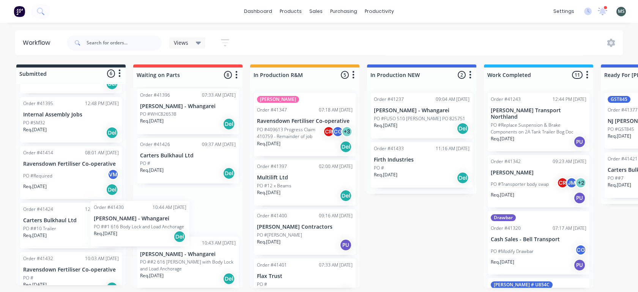
scroll to position [2, 0]
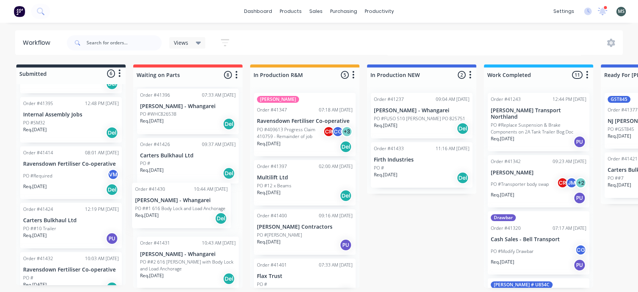
drag, startPoint x: 175, startPoint y: 213, endPoint x: 173, endPoint y: 209, distance: 4.4
click at [173, 209] on div "Grease Line On Site Order #41308 11:59 AM [DATE] Firth Industries PO # Req. [DA…" at bounding box center [187, 187] width 109 height 201
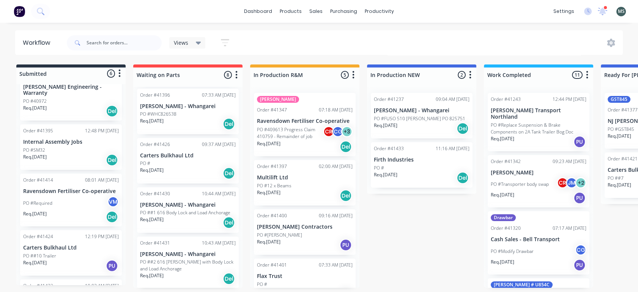
scroll to position [104, 0]
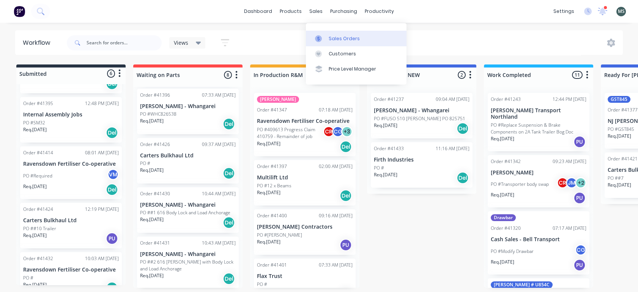
click at [333, 39] on div "Sales Orders" at bounding box center [344, 38] width 31 height 7
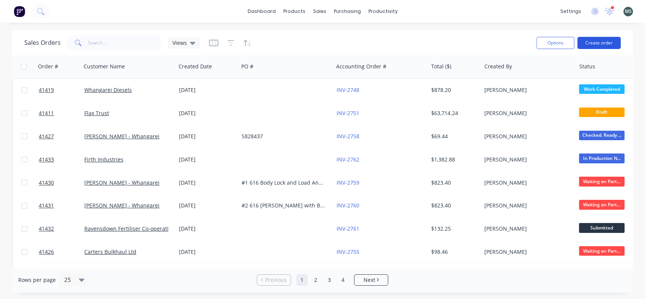
click at [597, 44] on button "Create order" at bounding box center [598, 43] width 43 height 12
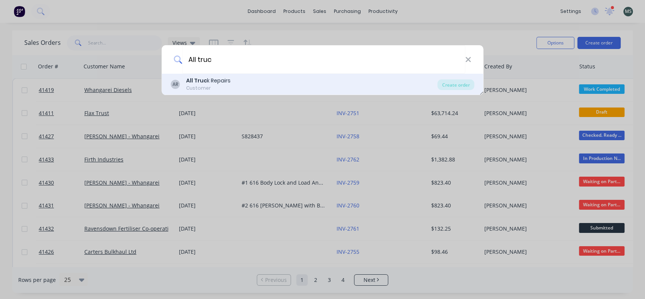
type input "All truc"
click at [199, 79] on b "All Truc" at bounding box center [196, 81] width 21 height 8
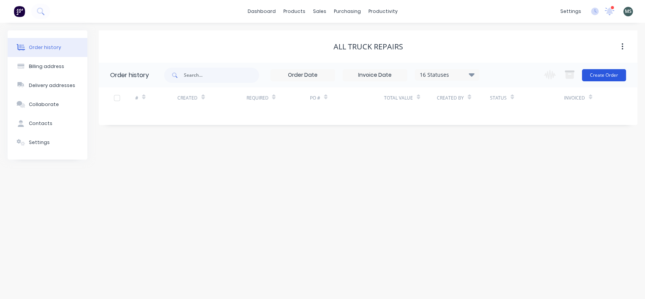
click at [601, 76] on button "Create Order" at bounding box center [604, 75] width 44 height 12
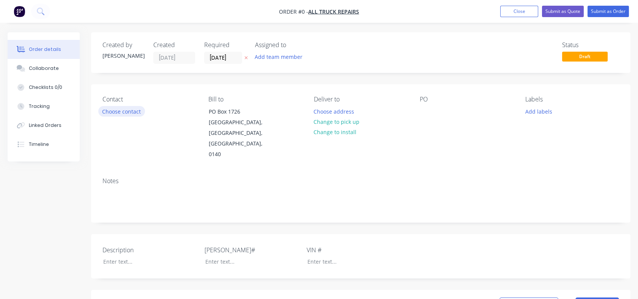
click at [128, 111] on button "Choose contact" at bounding box center [121, 111] width 47 height 10
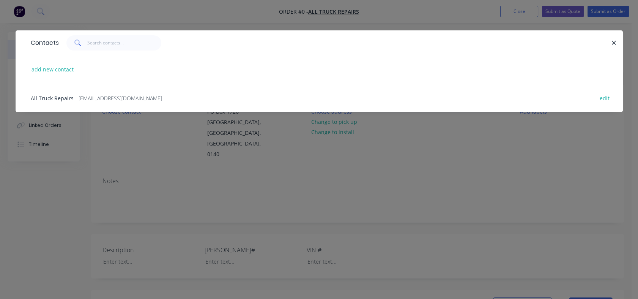
click at [76, 97] on span "- [EMAIL_ADDRESS][DOMAIN_NAME] -" at bounding box center [120, 98] width 90 height 7
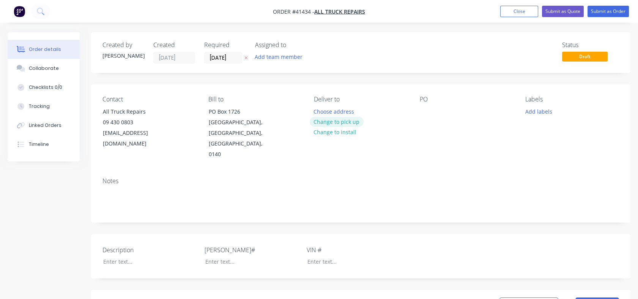
click at [345, 122] on button "Change to pick up" at bounding box center [337, 122] width 54 height 10
click at [429, 114] on div at bounding box center [426, 111] width 12 height 11
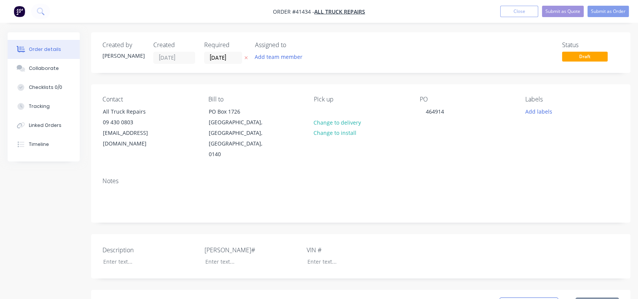
click at [446, 149] on div "Contact All Truck Repairs 09 430 0803 [EMAIL_ADDRESS][DOMAIN_NAME] Bill to [STR…" at bounding box center [360, 127] width 539 height 87
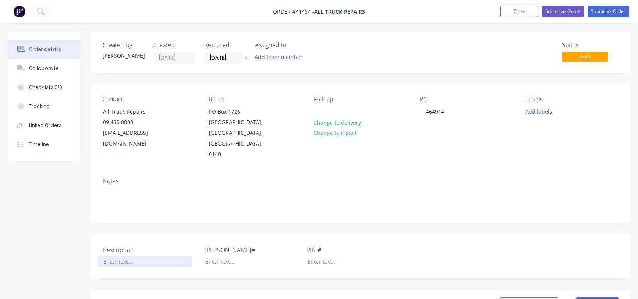
click at [111, 256] on div at bounding box center [144, 261] width 95 height 11
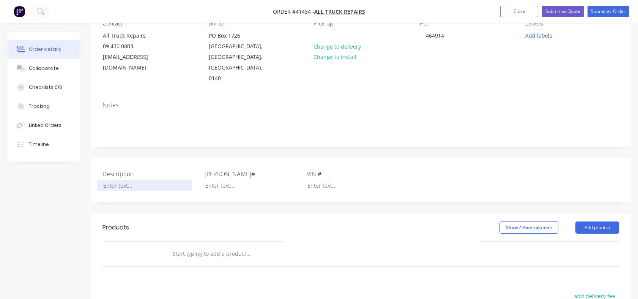
scroll to position [13, 0]
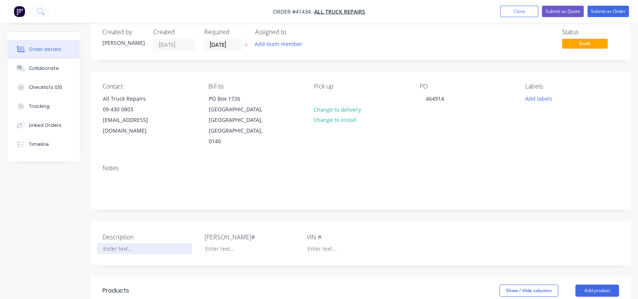
click at [106, 243] on div at bounding box center [144, 248] width 95 height 11
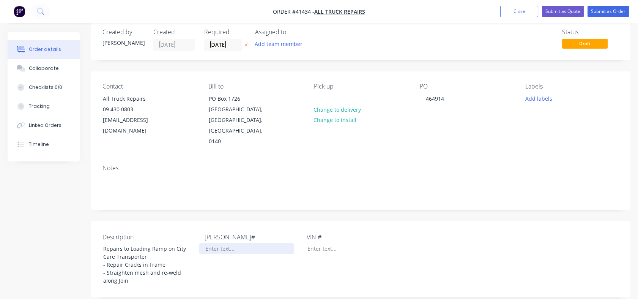
click at [213, 243] on div at bounding box center [246, 248] width 95 height 11
click at [318, 243] on div at bounding box center [348, 248] width 95 height 11
click at [324, 243] on div "HUBO 158064 / ERoad-26103km" at bounding box center [348, 248] width 95 height 11
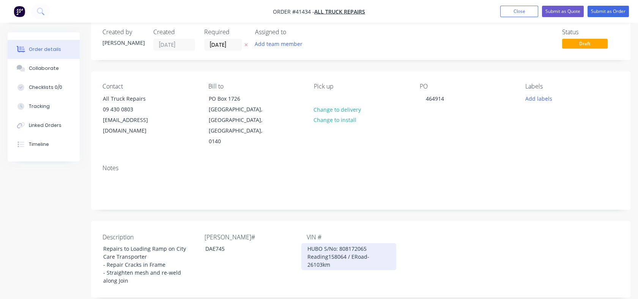
click at [350, 243] on div "HUBO S/No: 808172065 Reading158064 / ERoad-26103km" at bounding box center [348, 256] width 95 height 27
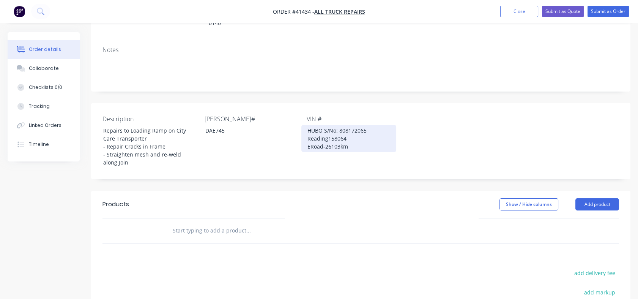
scroll to position [165, 0]
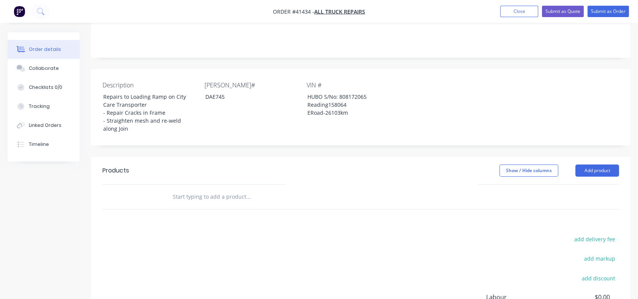
click at [176, 189] on input "text" at bounding box center [248, 196] width 152 height 15
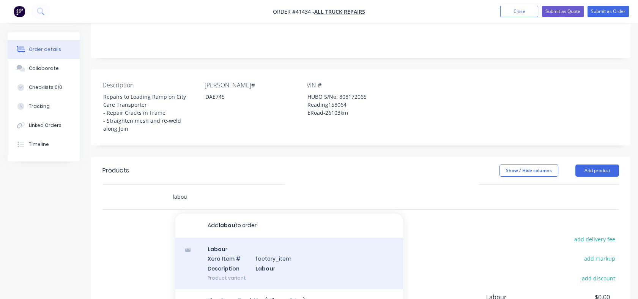
type input "labou"
click at [217, 238] on div "Labou r Xero Item # factory_item Description Labou r Product variant" at bounding box center [289, 263] width 228 height 51
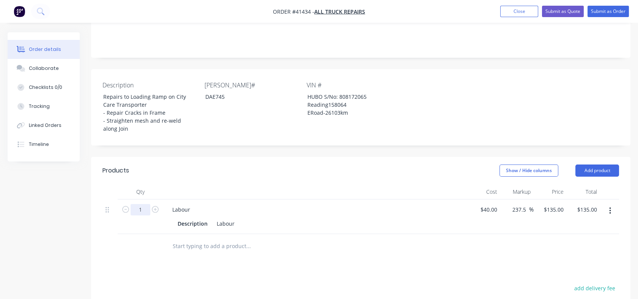
click at [143, 204] on input "1" at bounding box center [141, 209] width 20 height 11
type input "5"
type input "$675.00"
click at [293, 218] on div "Description Labour" at bounding box center [314, 223] width 278 height 11
drag, startPoint x: 255, startPoint y: 222, endPoint x: 218, endPoint y: 202, distance: 41.9
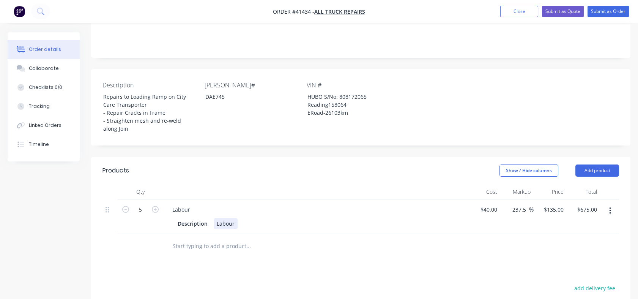
click at [218, 202] on div "Qty Cost Markup Price Total 5 Labour Description Labour $40.00 $40.00 237.5 237…" at bounding box center [360, 221] width 539 height 74
click at [217, 218] on div "Labour" at bounding box center [226, 223] width 24 height 11
click at [178, 238] on input "text" at bounding box center [248, 245] width 152 height 15
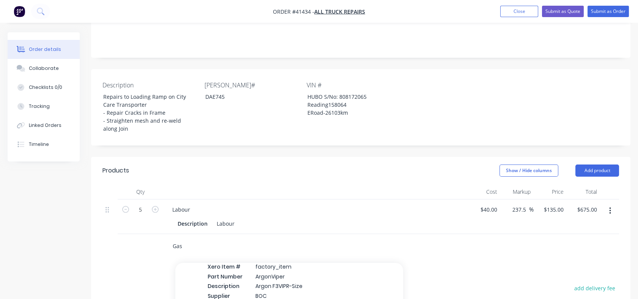
scroll to position [404, 0]
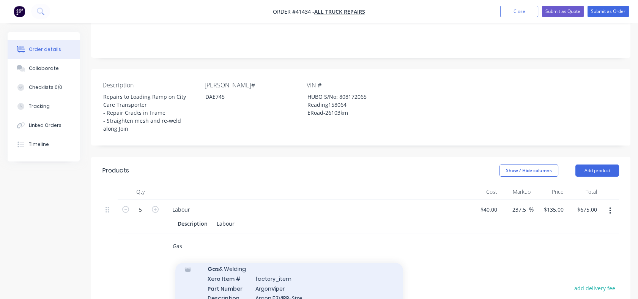
type input "Gas"
click at [226, 257] on div "Gas & Welding Xero Item # factory_item Part Number ArgonViper Description Argon…" at bounding box center [289, 292] width 228 height 71
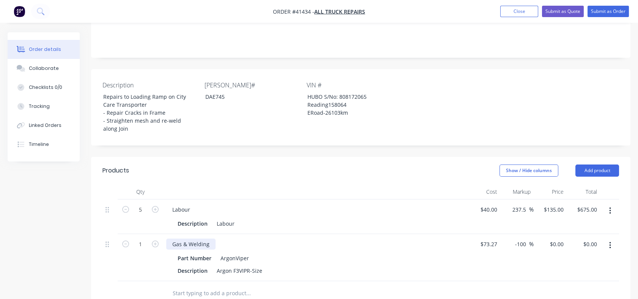
click at [188, 238] on div "Gas & Welding" at bounding box center [190, 243] width 49 height 11
click at [612, 238] on button "button" at bounding box center [610, 245] width 18 height 14
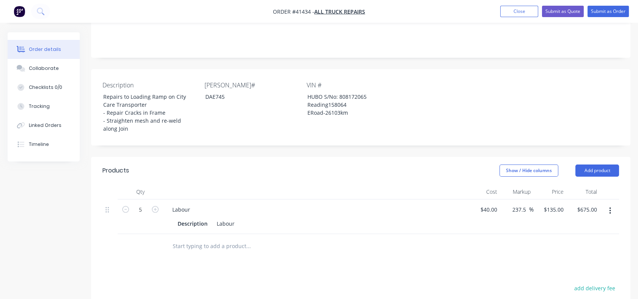
click at [181, 238] on input "text" at bounding box center [248, 245] width 152 height 15
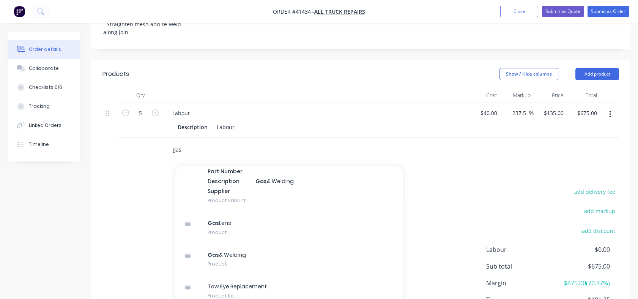
scroll to position [262, 0]
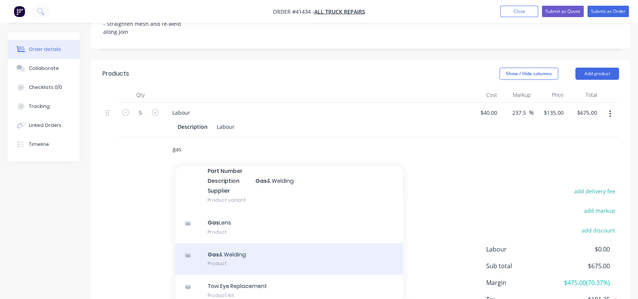
type input "gas"
click at [222, 243] on div "Gas & Welding Product" at bounding box center [289, 259] width 228 height 32
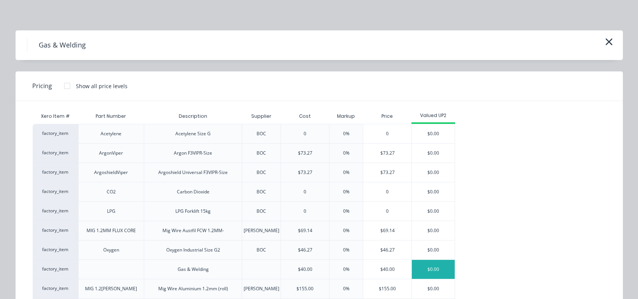
click at [425, 266] on div "$0.00" at bounding box center [433, 269] width 43 height 19
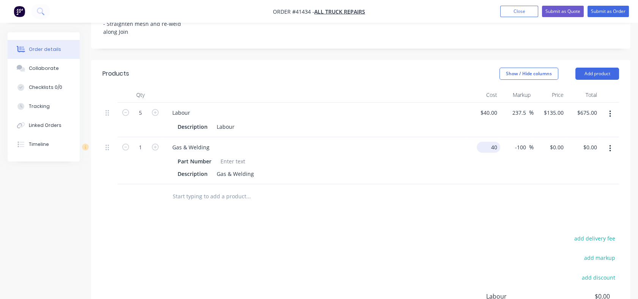
click at [478, 137] on div "40 $40.00" at bounding box center [483, 160] width 33 height 47
type input "$15.00"
click at [514, 144] on div "-100 -100 %" at bounding box center [516, 160] width 33 height 47
click at [555, 137] on div "0 $0.00" at bounding box center [550, 160] width 33 height 47
type input "40"
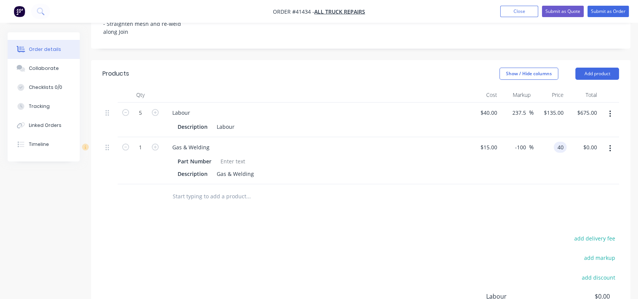
type input "166.67"
type input "$40.00"
click at [554, 137] on div "$40.00 $40.00" at bounding box center [550, 160] width 33 height 47
click at [231, 121] on div "Labour" at bounding box center [226, 126] width 24 height 11
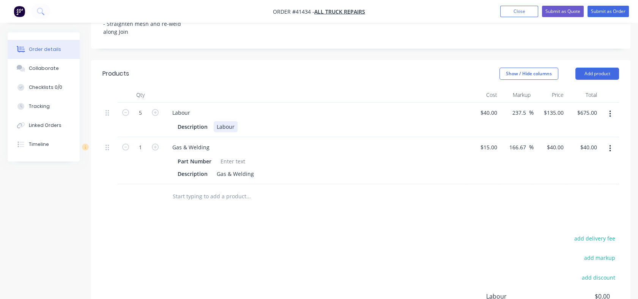
click at [234, 121] on div "Labour" at bounding box center [226, 126] width 24 height 11
drag, startPoint x: 234, startPoint y: 103, endPoint x: 214, endPoint y: 104, distance: 19.4
click at [214, 121] on div "Labour" at bounding box center [226, 126] width 24 height 11
click at [312, 156] on div "Part Number" at bounding box center [314, 161] width 278 height 11
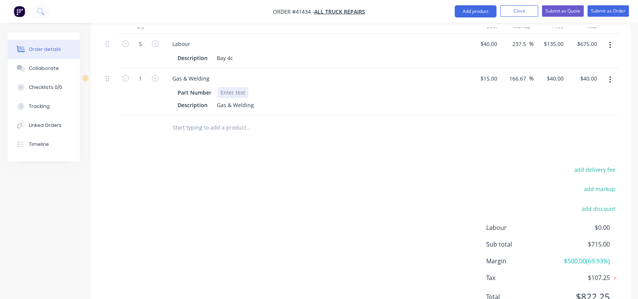
scroll to position [343, 0]
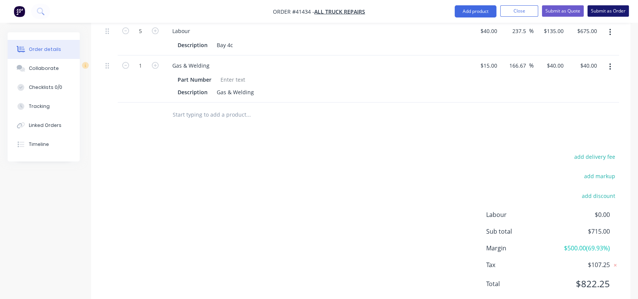
click at [608, 12] on button "Submit as Order" at bounding box center [608, 10] width 41 height 11
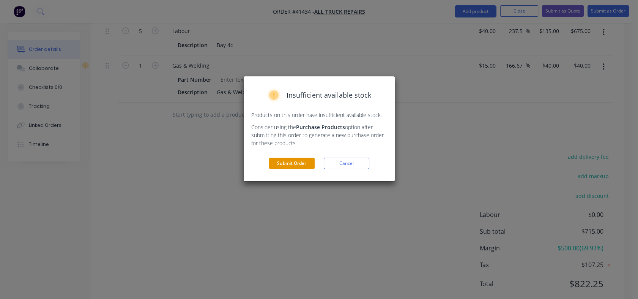
click at [287, 166] on button "Submit Order" at bounding box center [292, 163] width 46 height 11
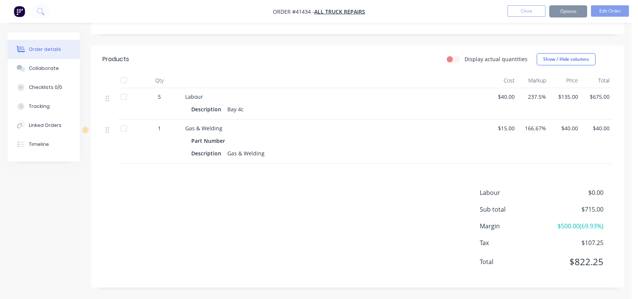
scroll to position [253, 0]
